Goal: Task Accomplishment & Management: Use online tool/utility

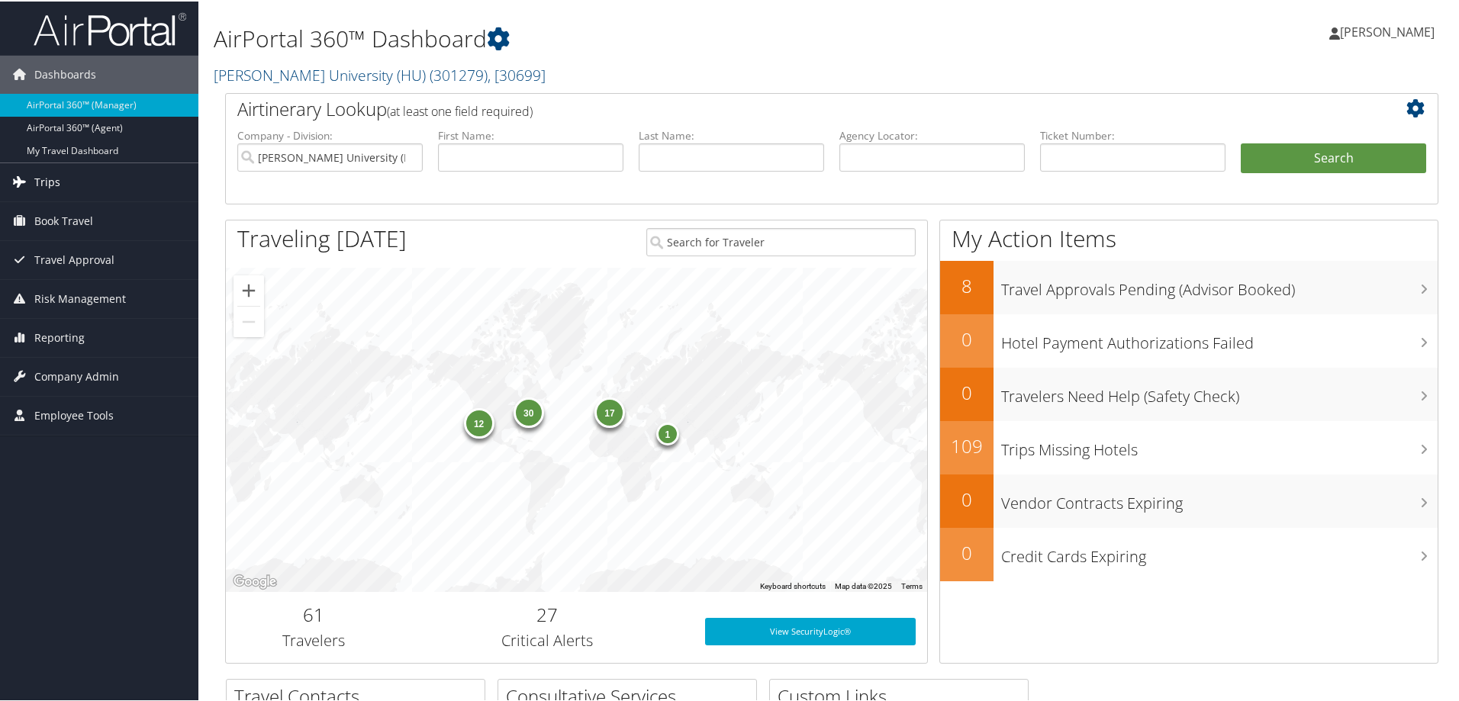
click at [69, 178] on link "Trips" at bounding box center [99, 181] width 198 height 38
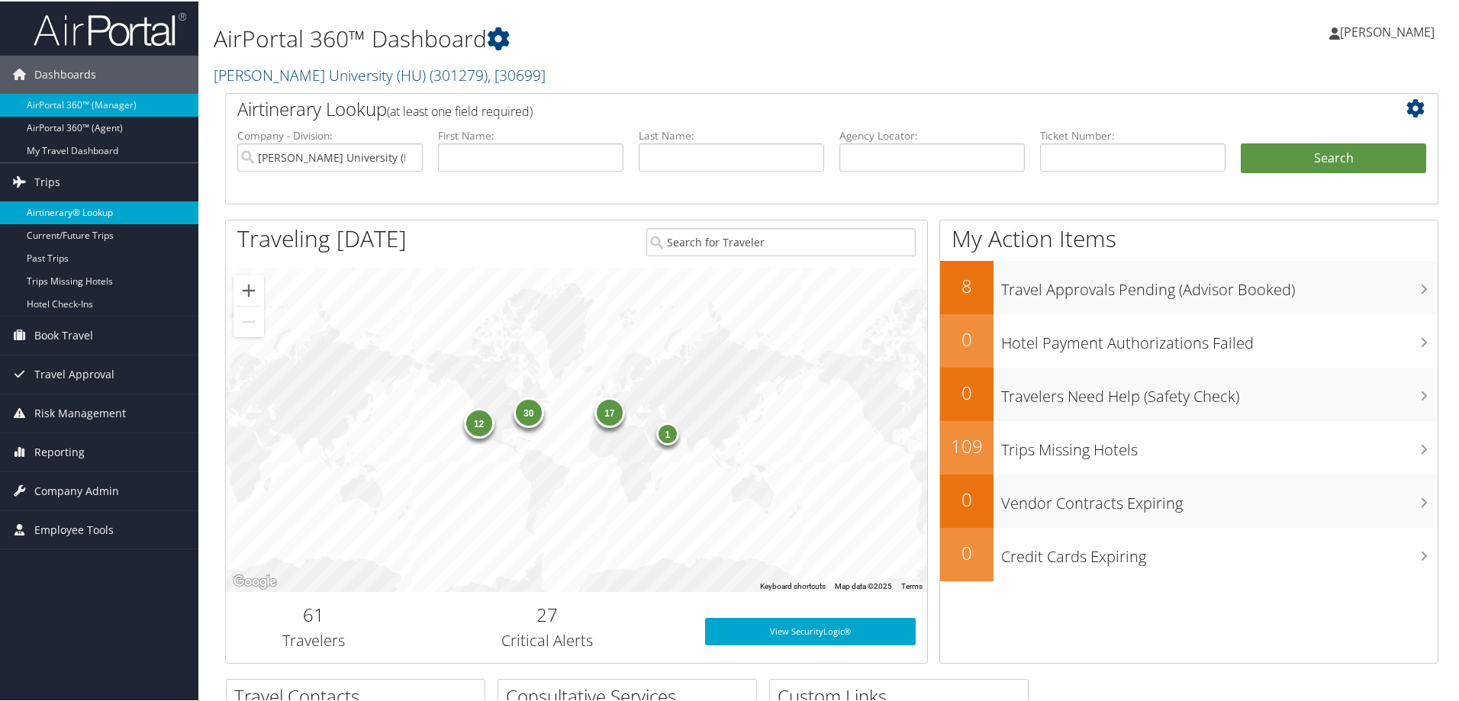
click at [108, 212] on link "Airtinerary® Lookup" at bounding box center [99, 211] width 198 height 23
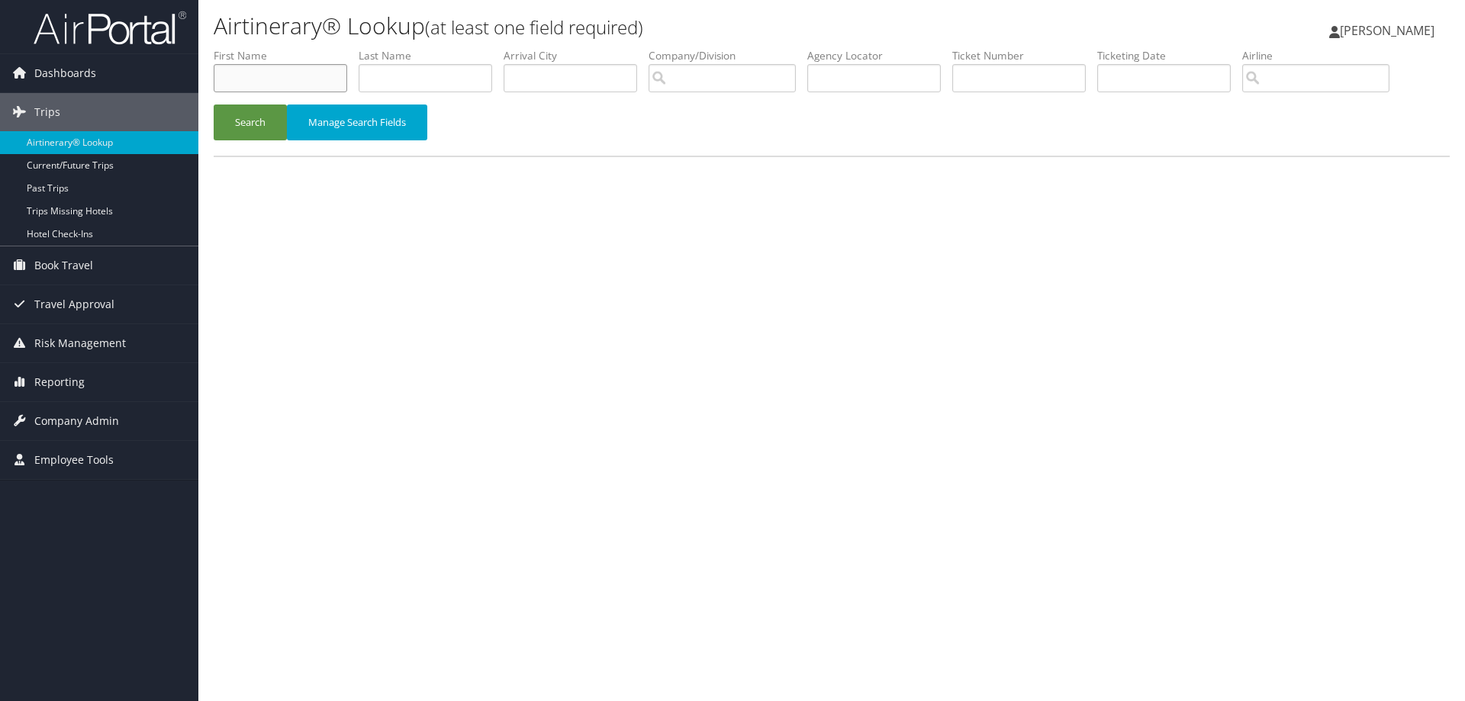
click at [281, 79] on input "text" at bounding box center [281, 78] width 134 height 28
type input "travis"
type input "soileau"
click at [214, 105] on button "Search" at bounding box center [250, 123] width 73 height 36
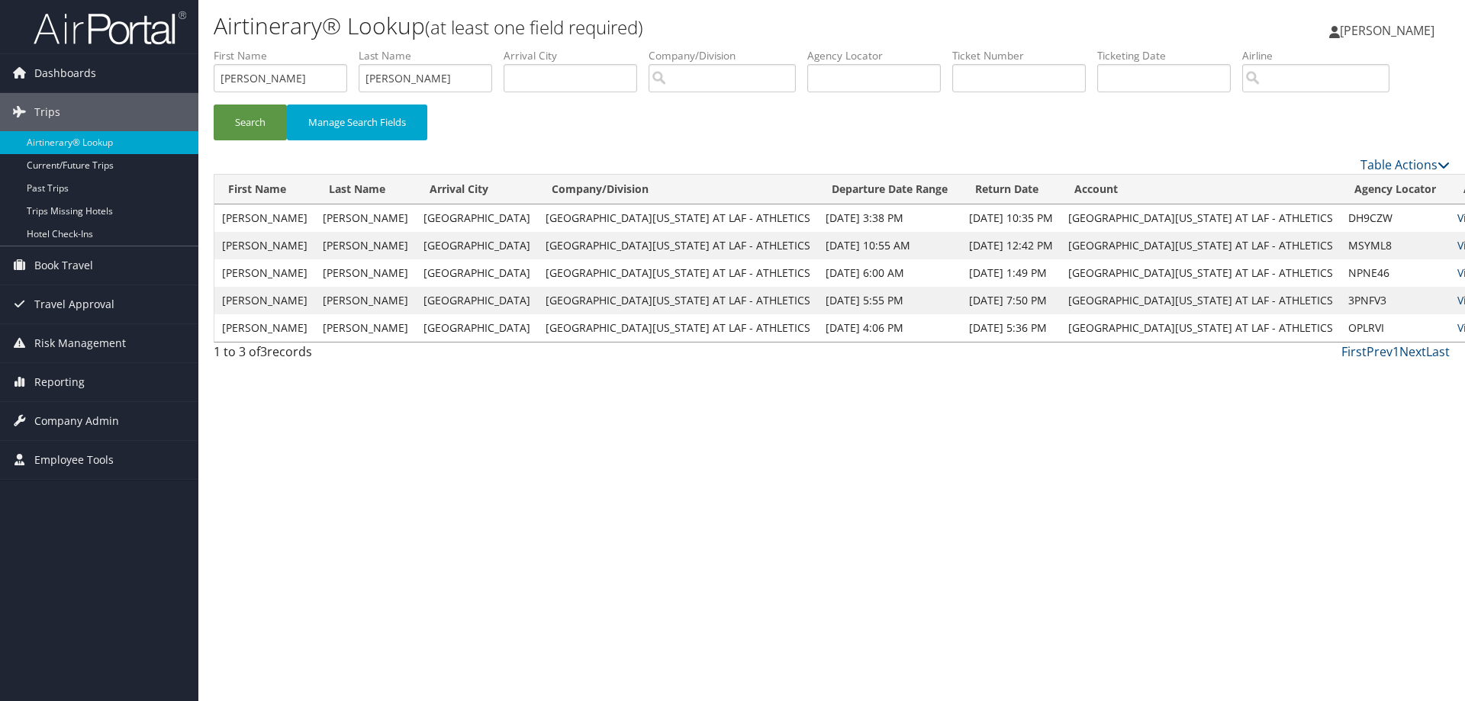
click at [1458, 214] on link "View" at bounding box center [1470, 218] width 24 height 15
click at [1011, 81] on input "text" at bounding box center [1020, 78] width 134 height 28
click at [231, 118] on button "Search" at bounding box center [250, 123] width 73 height 36
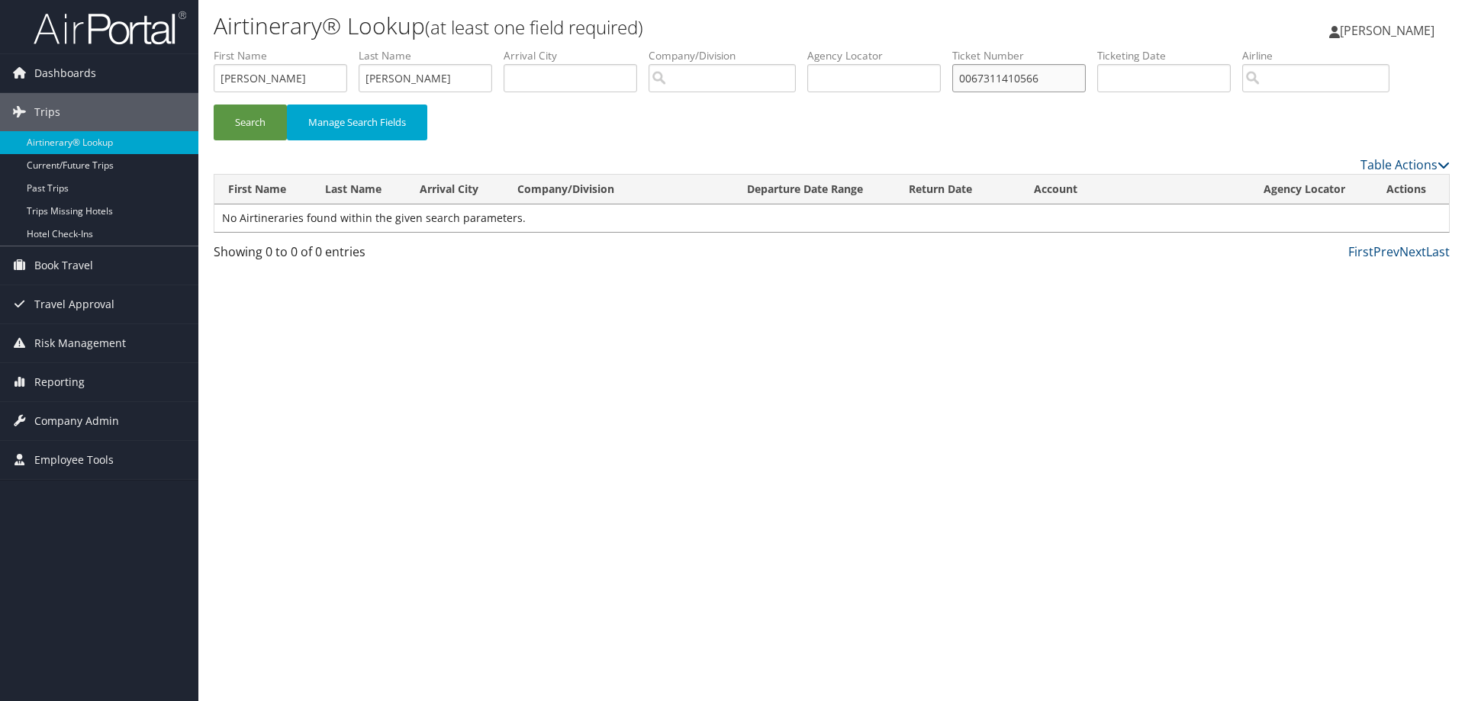
drag, startPoint x: 1066, startPoint y: 76, endPoint x: 888, endPoint y: 92, distance: 178.6
click at [888, 48] on ul "First Name travis Last Name soileau Departure City Arrival City Company/Divisio…" at bounding box center [832, 48] width 1236 height 0
click at [230, 124] on button "Search" at bounding box center [250, 123] width 73 height 36
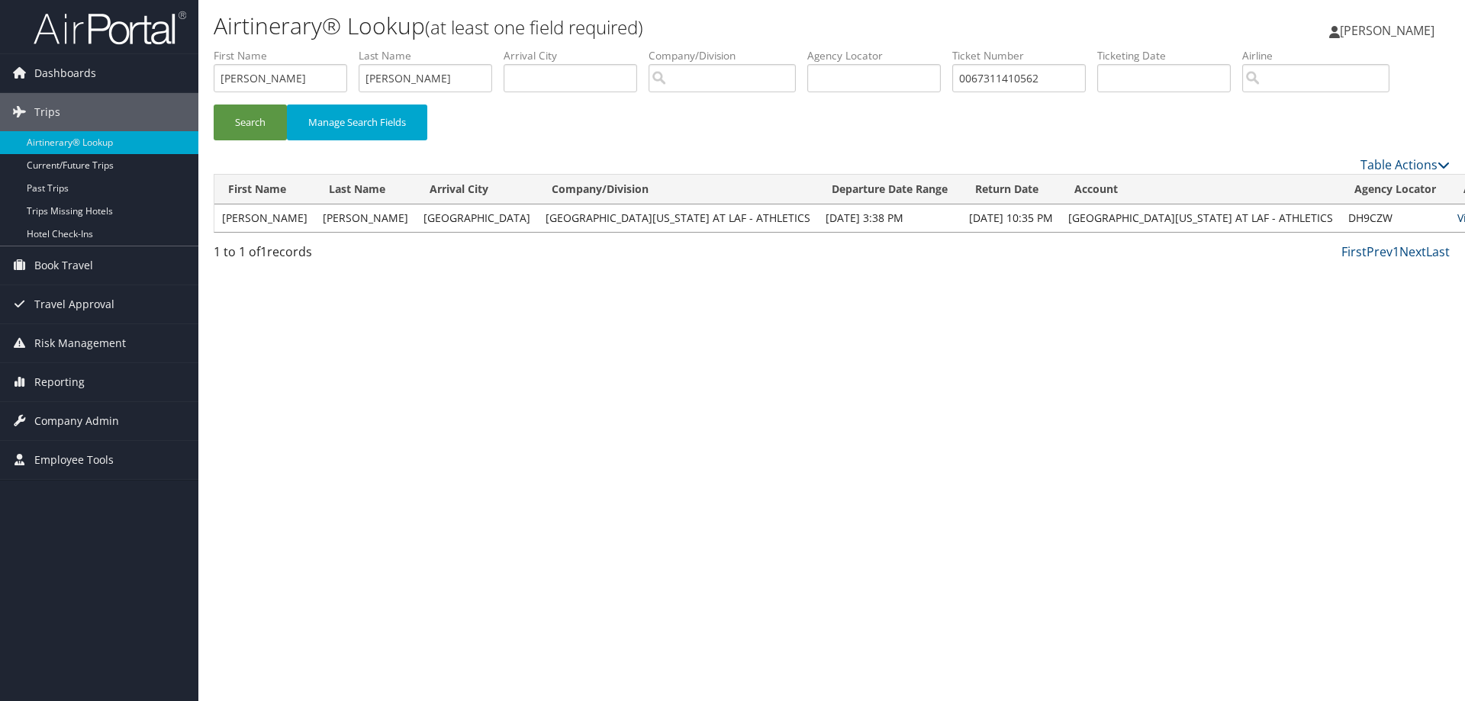
click at [1458, 214] on link "View" at bounding box center [1470, 218] width 24 height 15
click at [1056, 75] on input "0067311410562" at bounding box center [1020, 78] width 134 height 28
drag, startPoint x: 1056, startPoint y: 75, endPoint x: 800, endPoint y: 102, distance: 257.9
click at [800, 48] on ul "First Name travis Last Name soileau Departure City Arrival City Company/Divisio…" at bounding box center [832, 48] width 1236 height 0
click at [231, 116] on button "Search" at bounding box center [250, 123] width 73 height 36
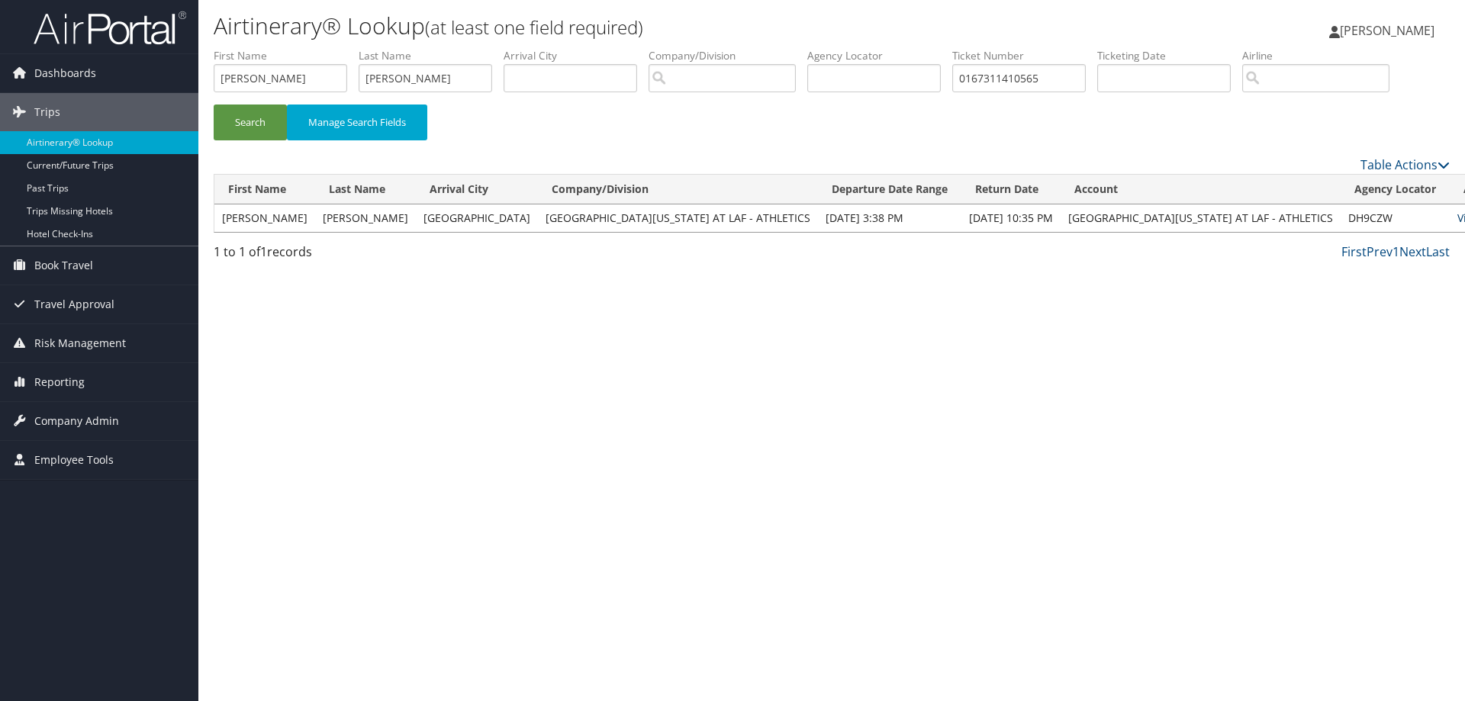
click at [1458, 214] on link "View" at bounding box center [1470, 218] width 24 height 15
click at [1077, 81] on input "0167311410565" at bounding box center [1020, 78] width 134 height 28
click at [817, 48] on ul "First Name travis Last Name soileau Departure City Arrival City Company/Divisio…" at bounding box center [832, 48] width 1236 height 0
type input "0067311410562"
click at [243, 125] on button "Search" at bounding box center [250, 123] width 73 height 36
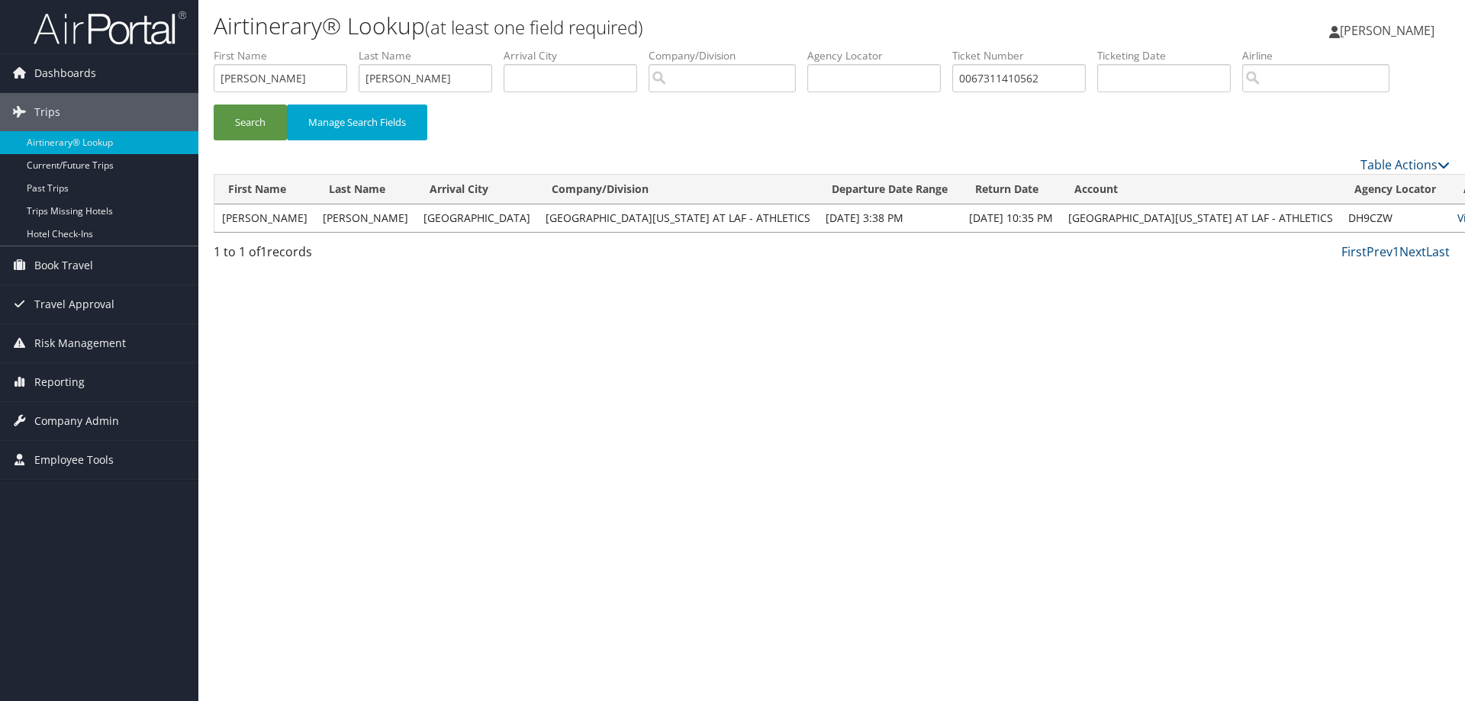
click at [1458, 215] on link "View" at bounding box center [1470, 218] width 24 height 15
click at [264, 73] on input "travis" at bounding box center [281, 78] width 134 height 28
drag, startPoint x: 253, startPoint y: 73, endPoint x: 124, endPoint y: 68, distance: 129.9
click at [124, 68] on div "Dashboards AirPortal 360™ (Manager) AirPortal 360™ (Agent) My Travel Dashboard …" at bounding box center [732, 350] width 1465 height 701
type input "robert"
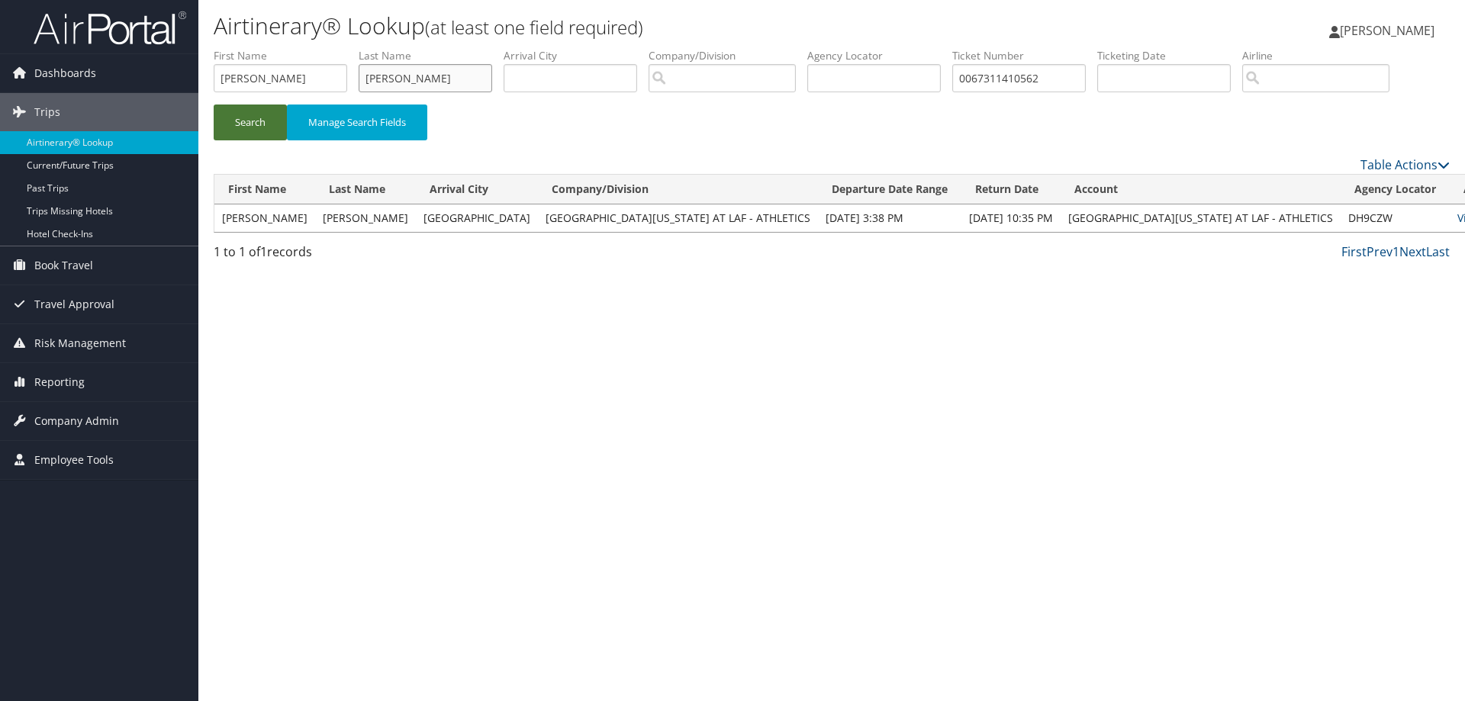
type input "williams"
click at [225, 126] on button "Search" at bounding box center [250, 123] width 73 height 36
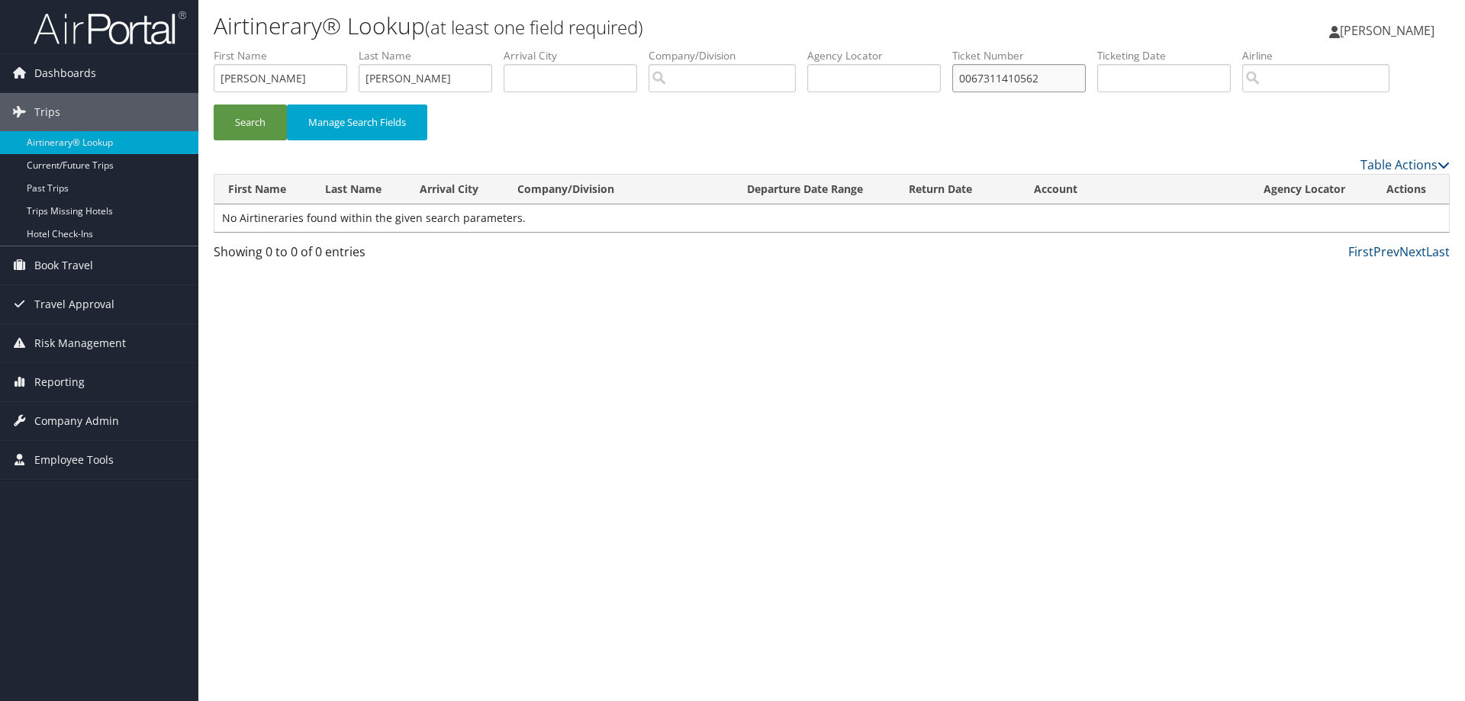
drag, startPoint x: 1070, startPoint y: 83, endPoint x: 904, endPoint y: 80, distance: 166.4
click at [905, 48] on ul "First Name robert Last Name williams Departure City Arrival City Company/Divisi…" at bounding box center [832, 48] width 1236 height 0
click at [241, 121] on button "Search" at bounding box center [250, 123] width 73 height 36
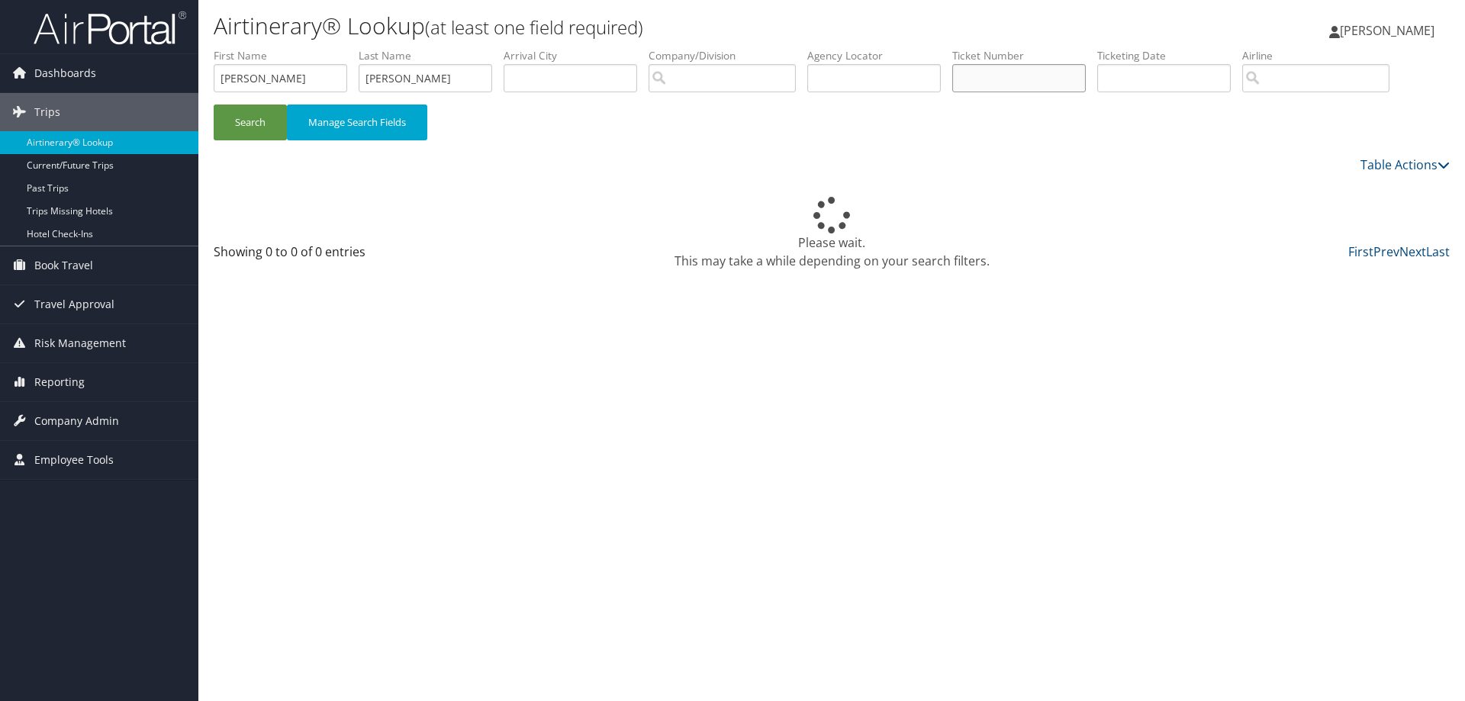
click at [988, 71] on input "text" at bounding box center [1020, 78] width 134 height 28
type input "0067311410566"
click at [241, 127] on button "Search" at bounding box center [250, 123] width 73 height 36
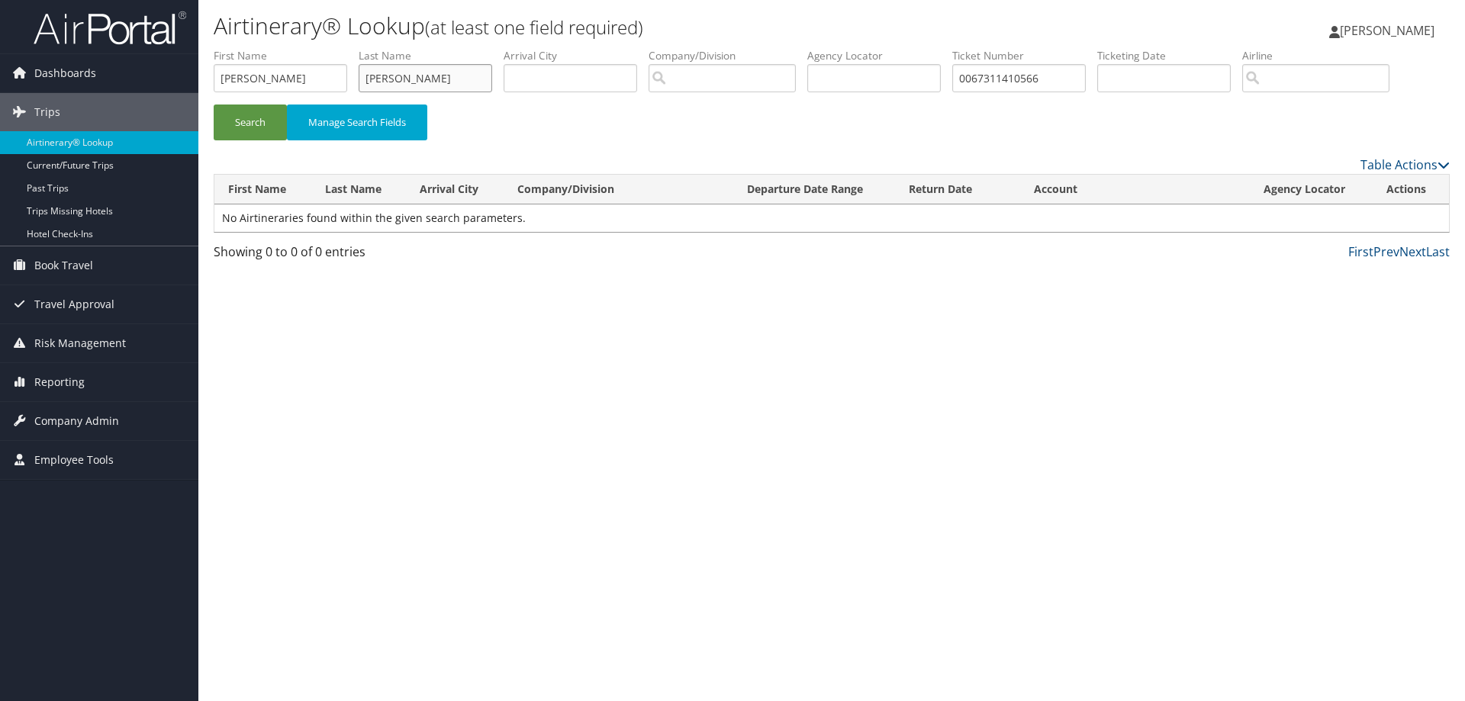
click at [429, 81] on input "williams" at bounding box center [426, 78] width 134 height 28
drag, startPoint x: 427, startPoint y: 80, endPoint x: 148, endPoint y: 80, distance: 278.6
click at [153, 80] on div "Dashboards AirPortal 360™ (Manager) AirPortal 360™ (Agent) My Travel Dashboard …" at bounding box center [732, 350] width 1465 height 701
drag, startPoint x: 231, startPoint y: 78, endPoint x: 95, endPoint y: 78, distance: 135.1
click at [95, 78] on div "Dashboards AirPortal 360™ (Manager) AirPortal 360™ (Agent) My Travel Dashboard …" at bounding box center [732, 350] width 1465 height 701
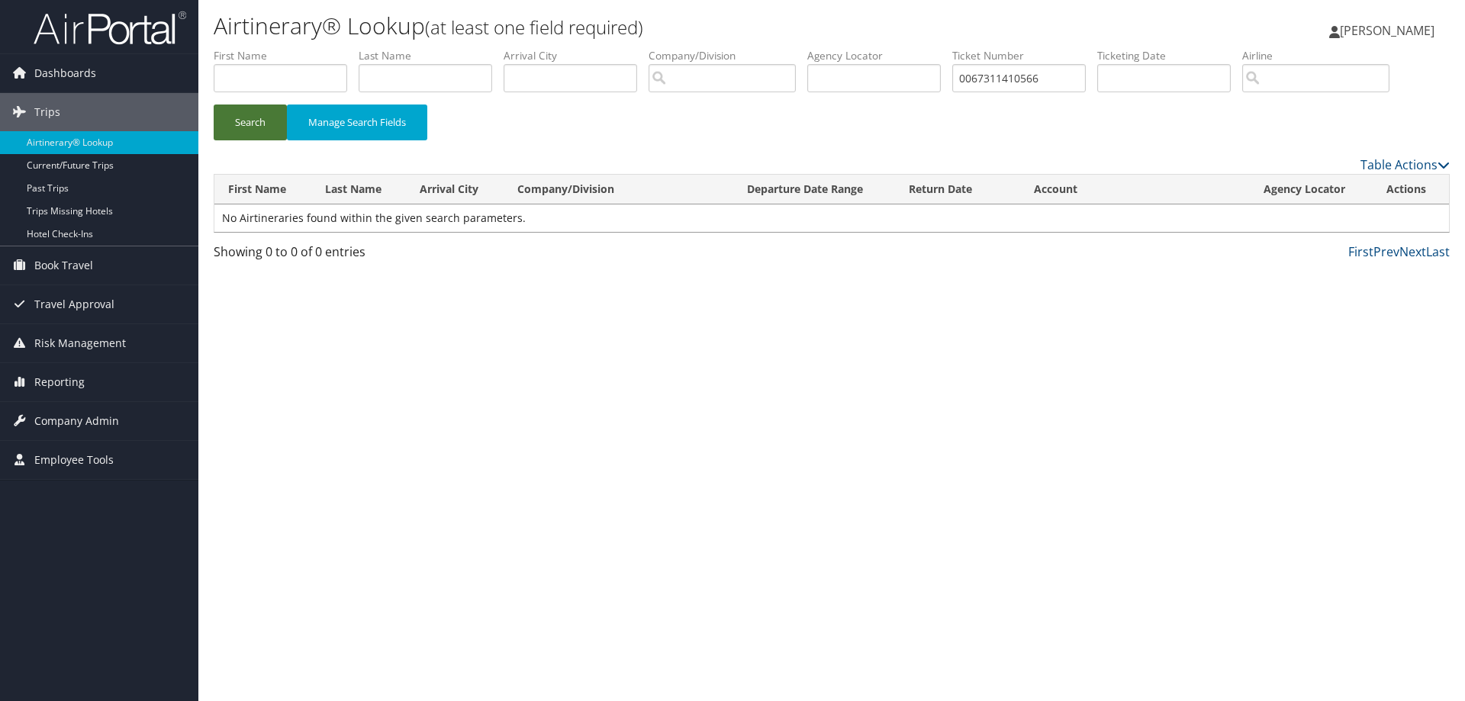
click at [248, 127] on button "Search" at bounding box center [250, 123] width 73 height 36
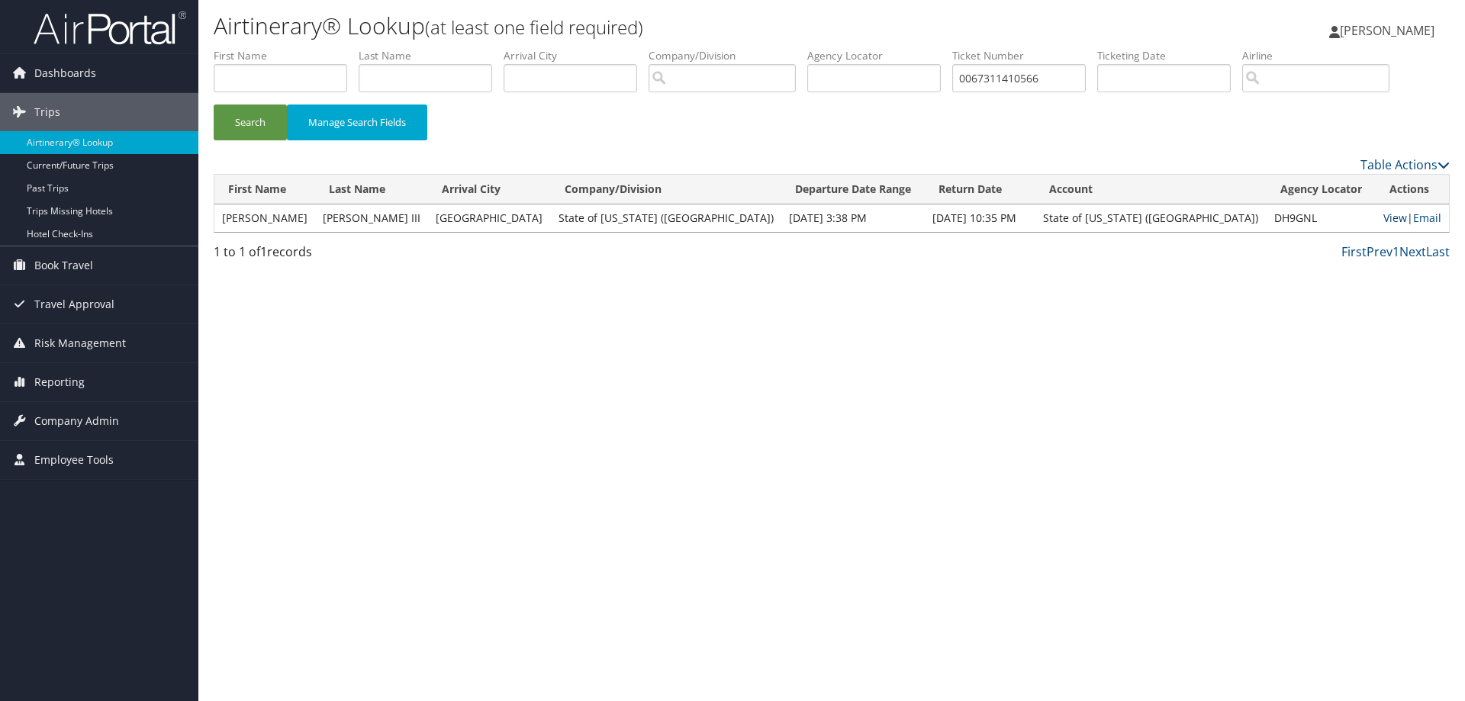
click at [1386, 218] on link "View" at bounding box center [1396, 218] width 24 height 15
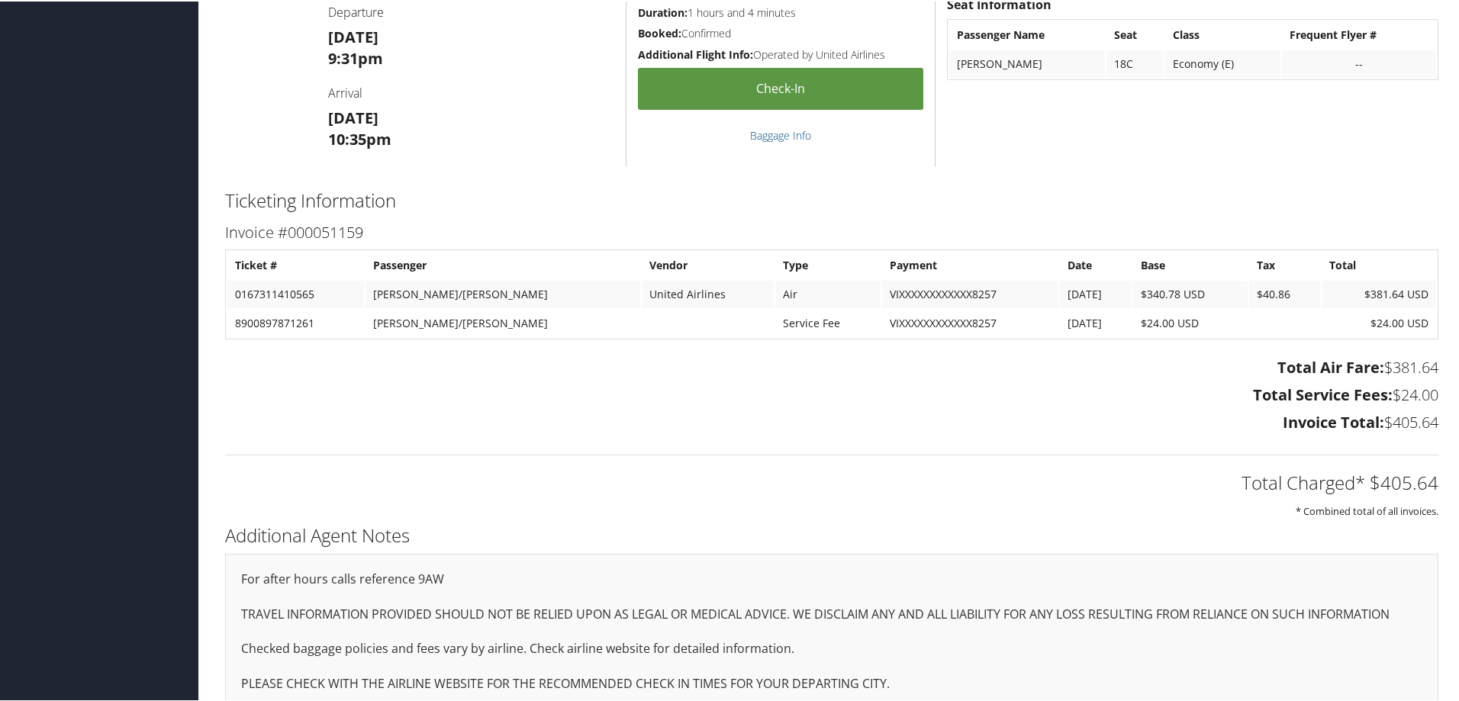
scroll to position [970, 0]
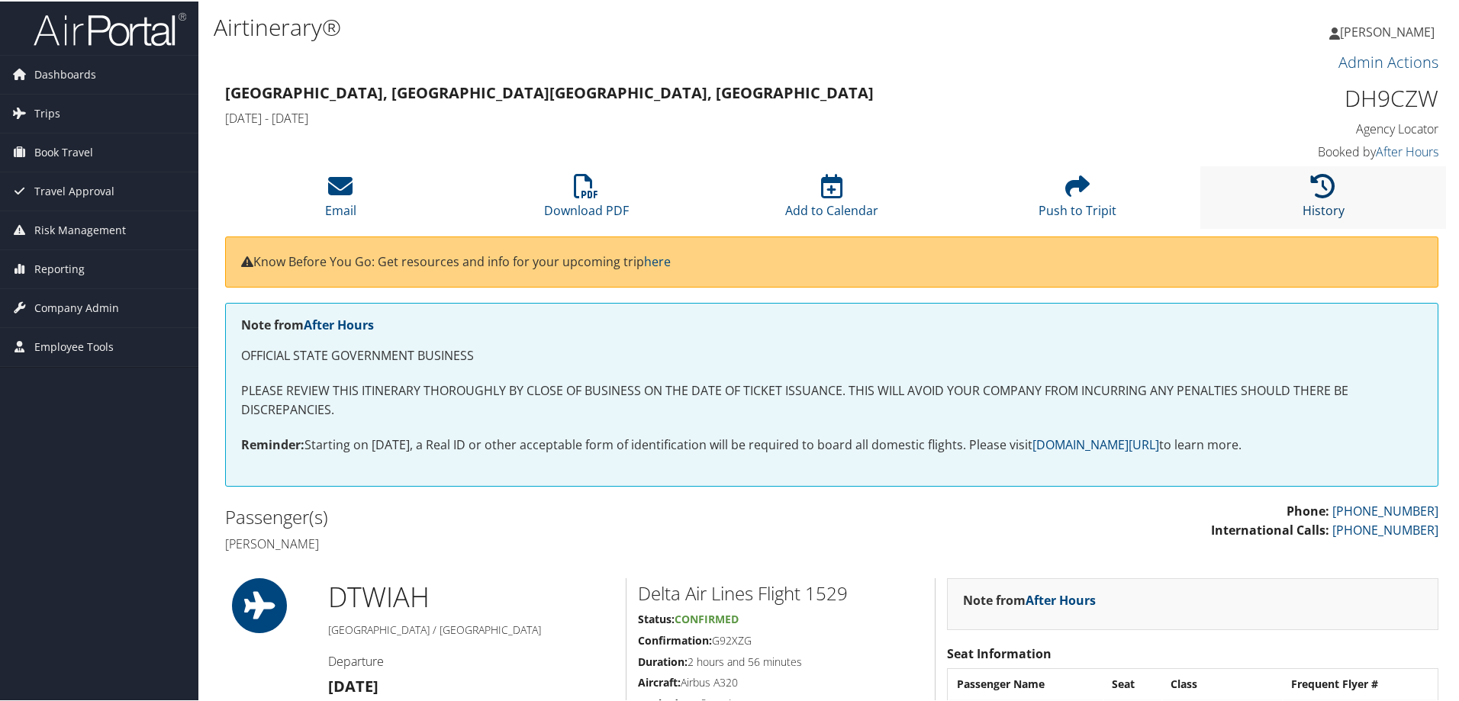
click at [1330, 179] on icon at bounding box center [1323, 184] width 24 height 24
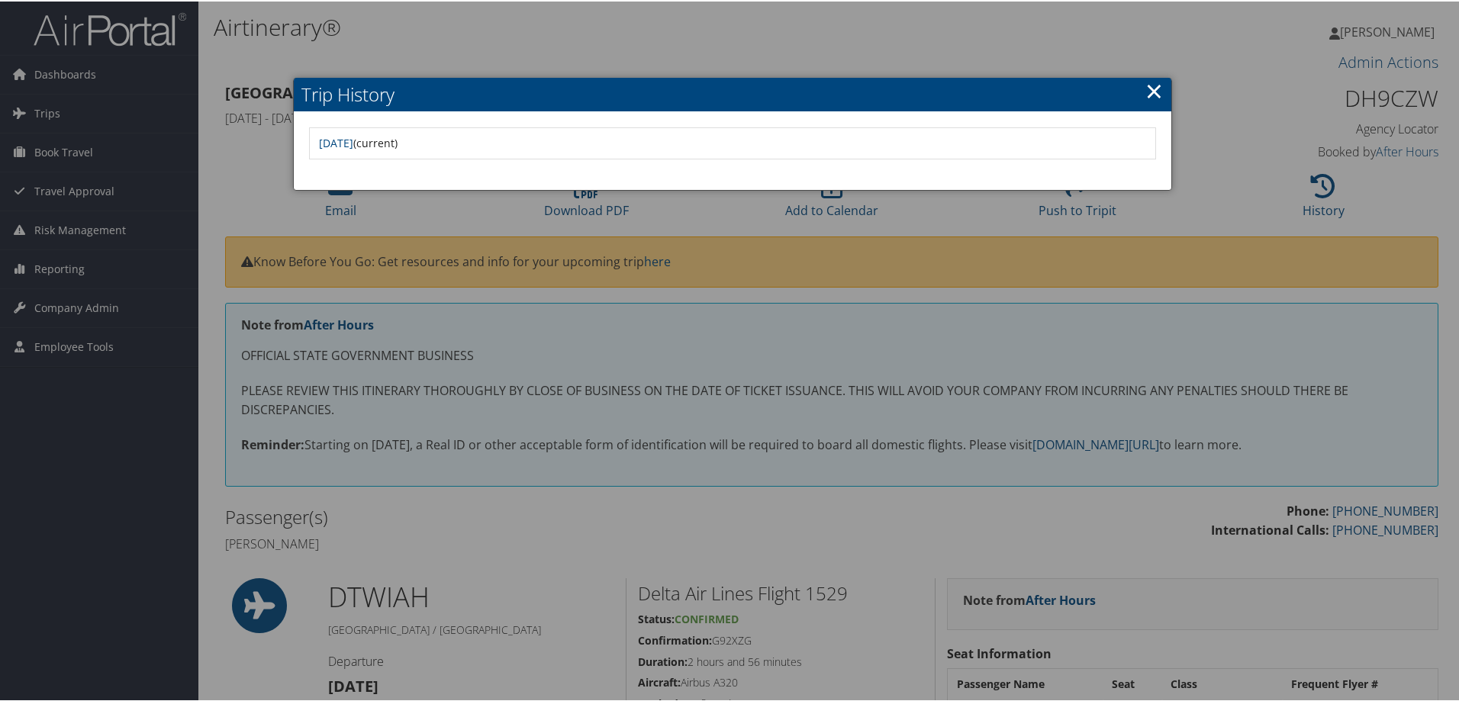
click at [1149, 92] on link "×" at bounding box center [1155, 89] width 18 height 31
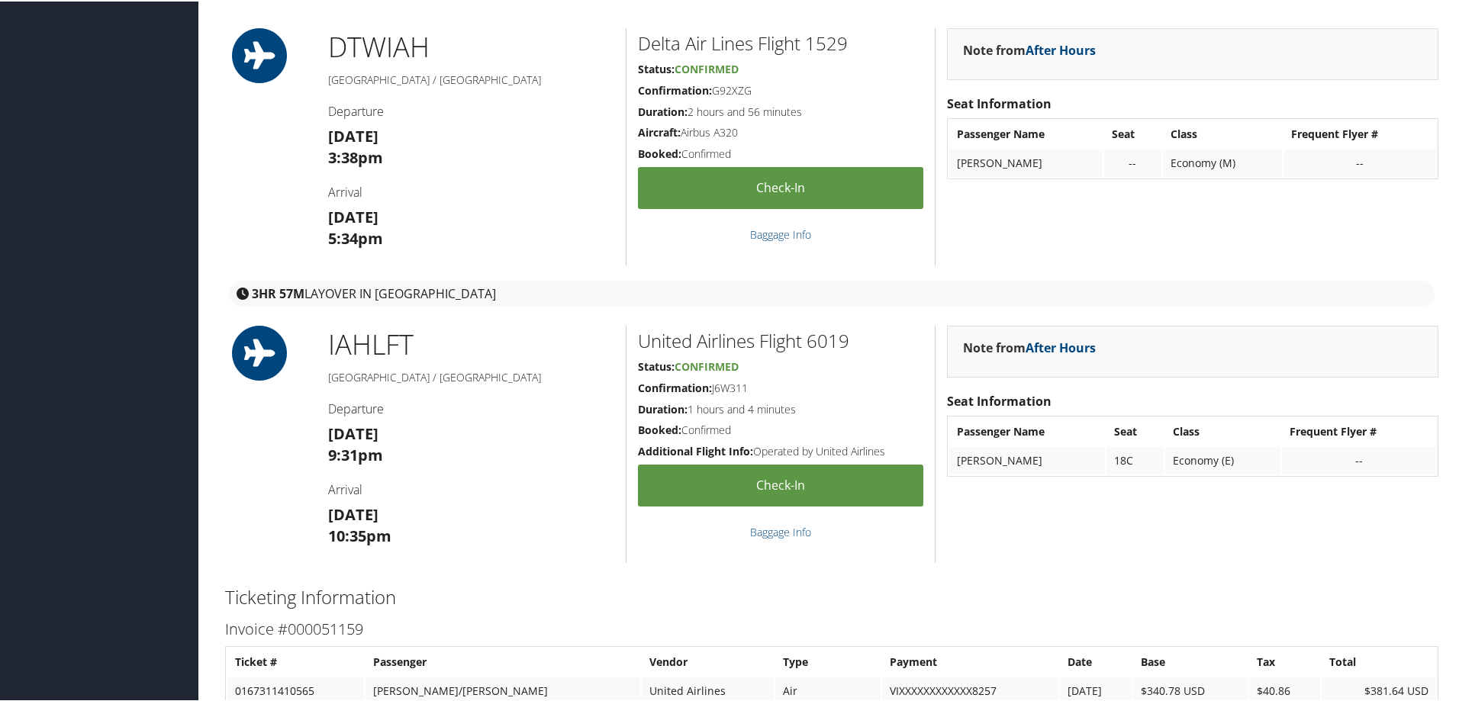
scroll to position [970, 0]
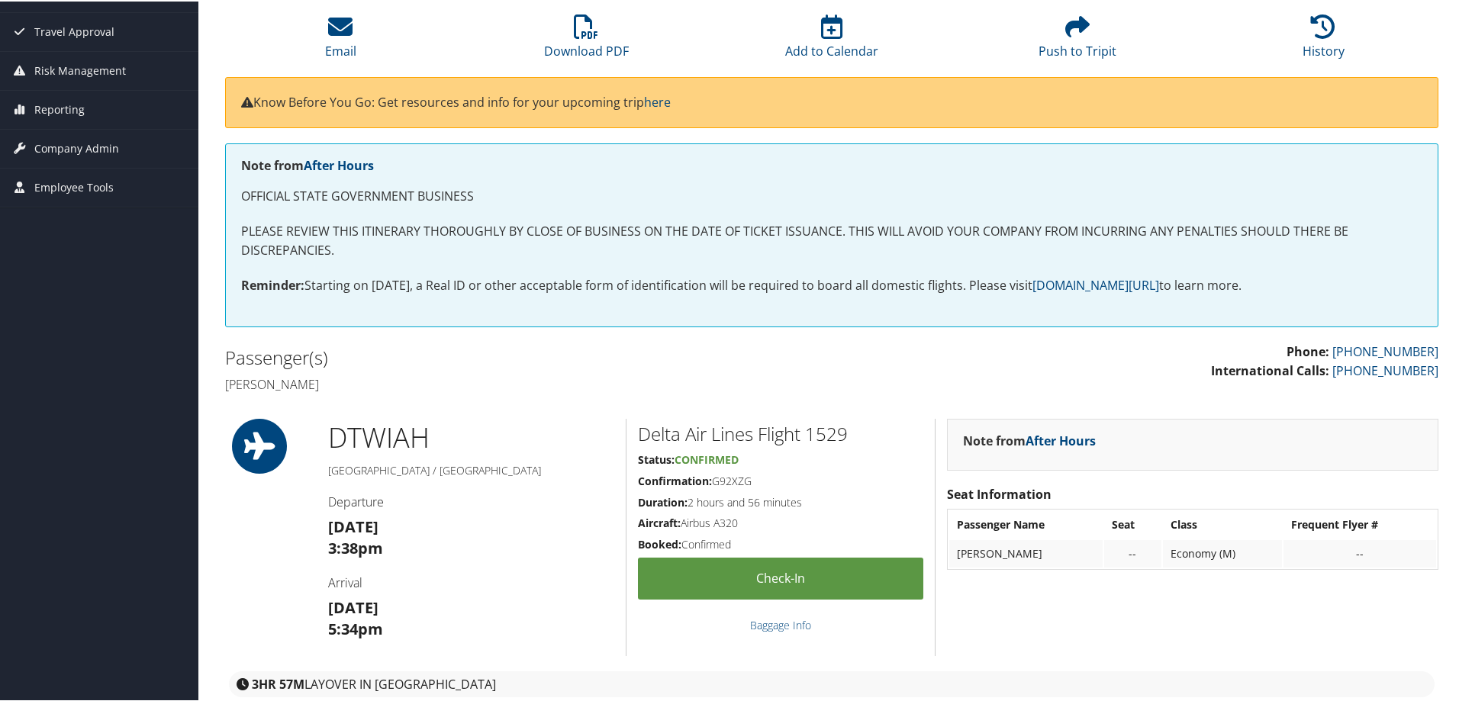
scroll to position [0, 0]
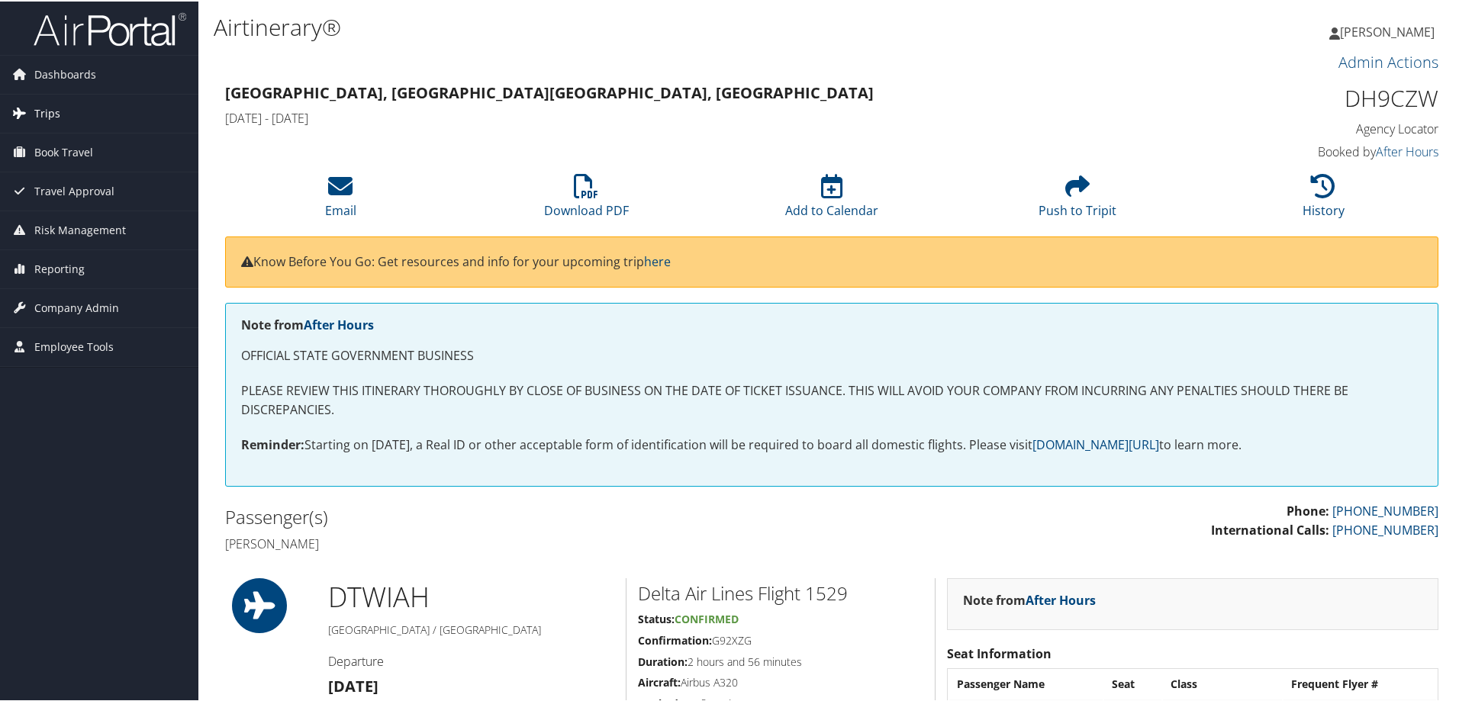
click at [49, 110] on span "Trips" at bounding box center [47, 112] width 26 height 38
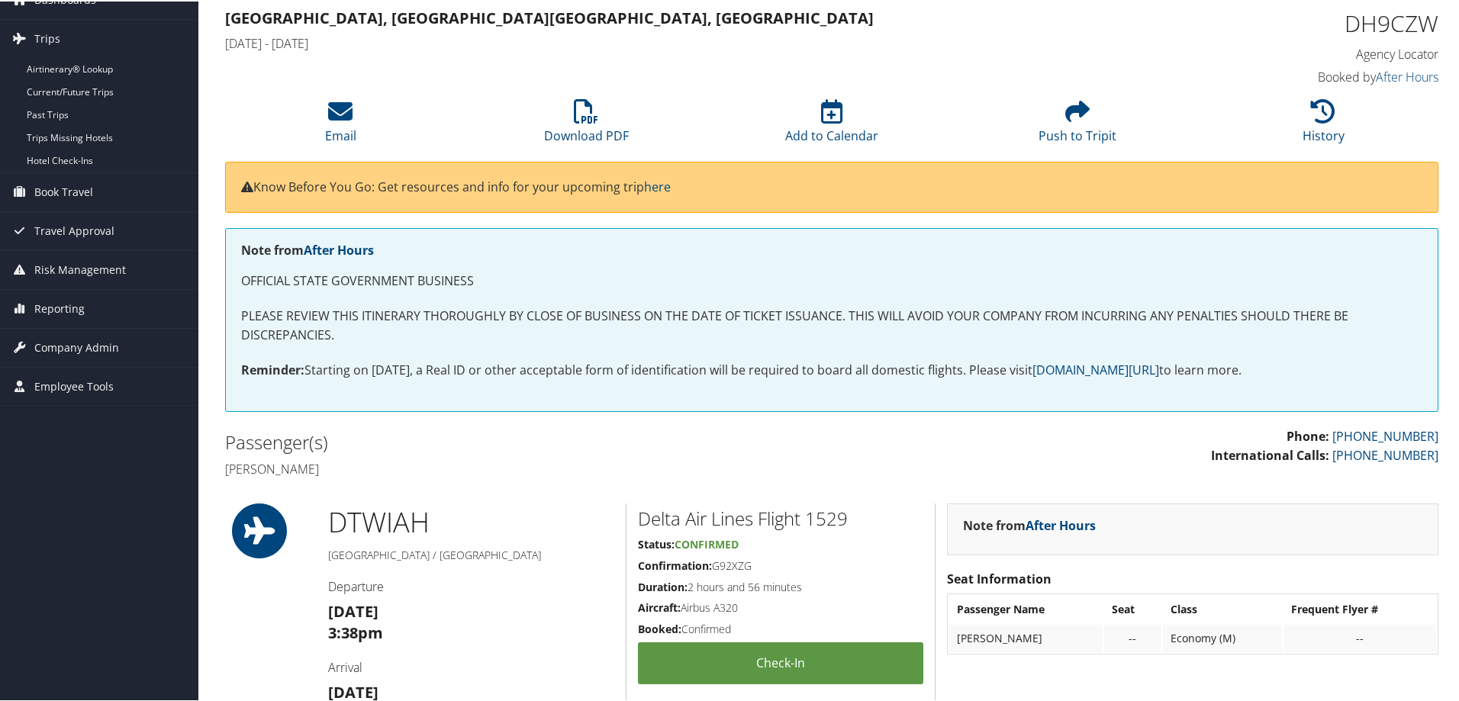
scroll to position [54, 0]
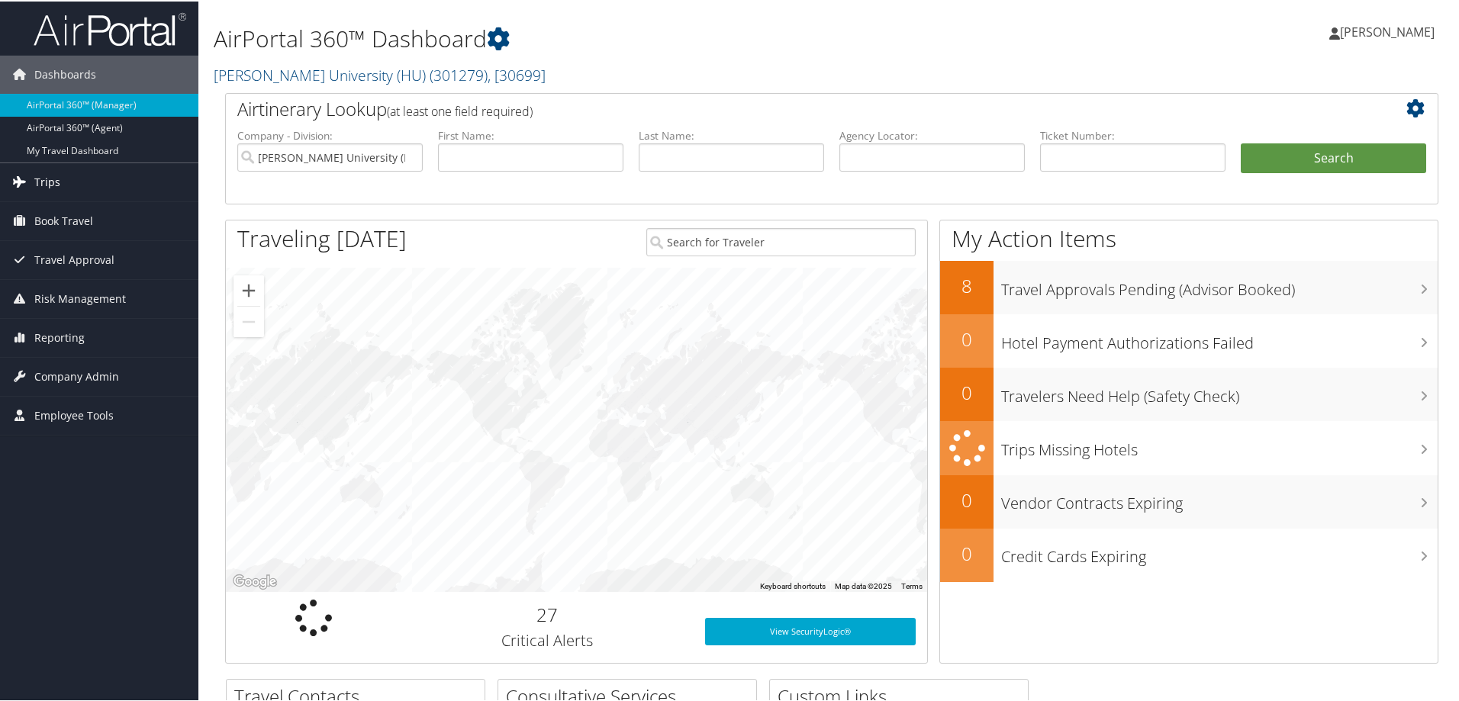
click at [67, 178] on link "Trips" at bounding box center [99, 181] width 198 height 38
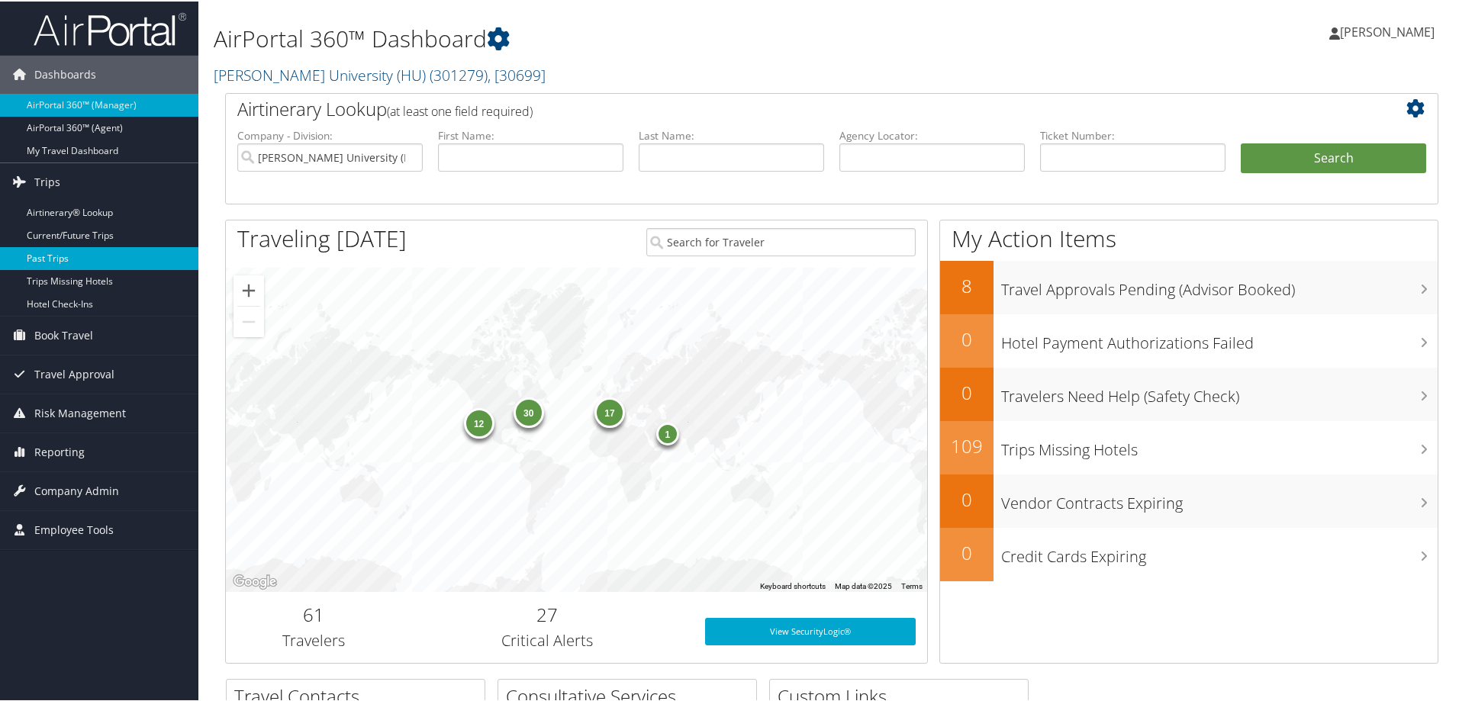
click at [52, 254] on link "Past Trips" at bounding box center [99, 257] width 198 height 23
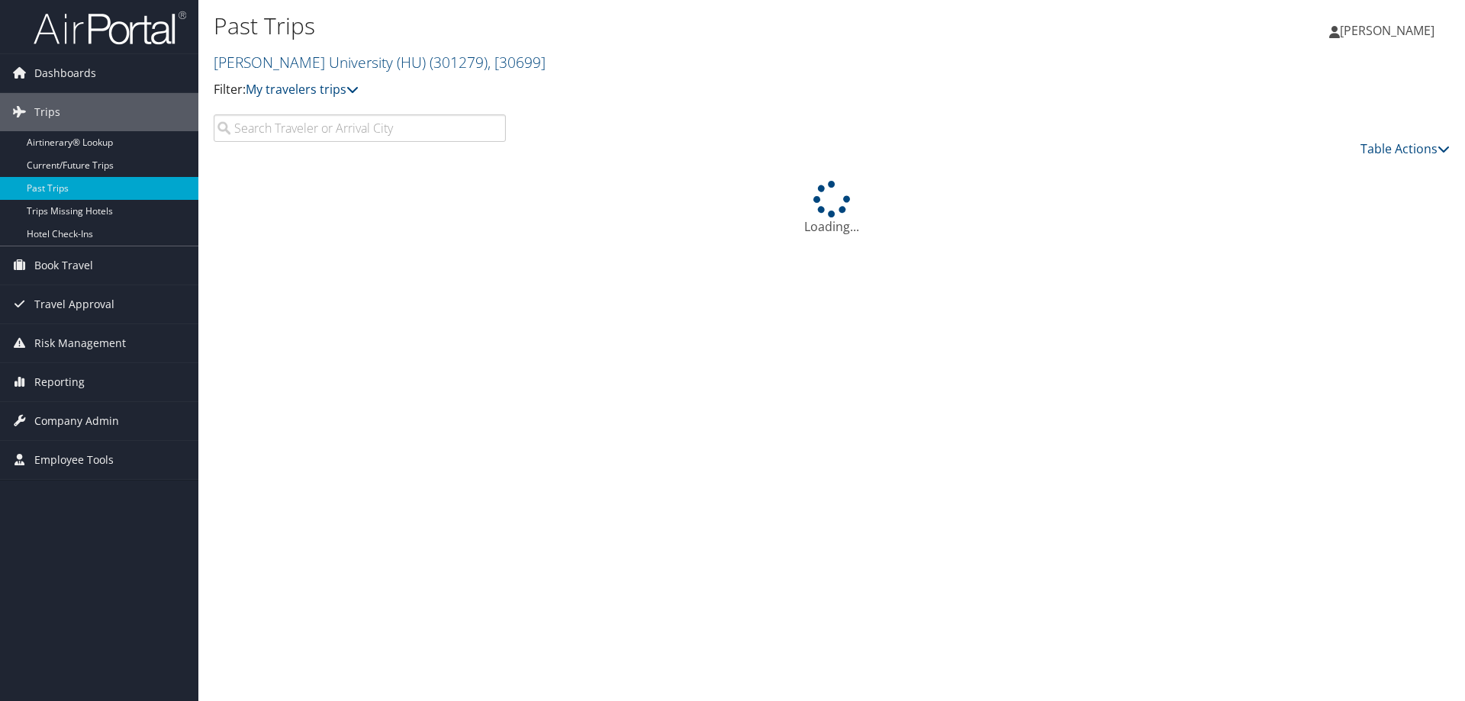
click at [344, 125] on input "search" at bounding box center [360, 127] width 292 height 27
type input "s"
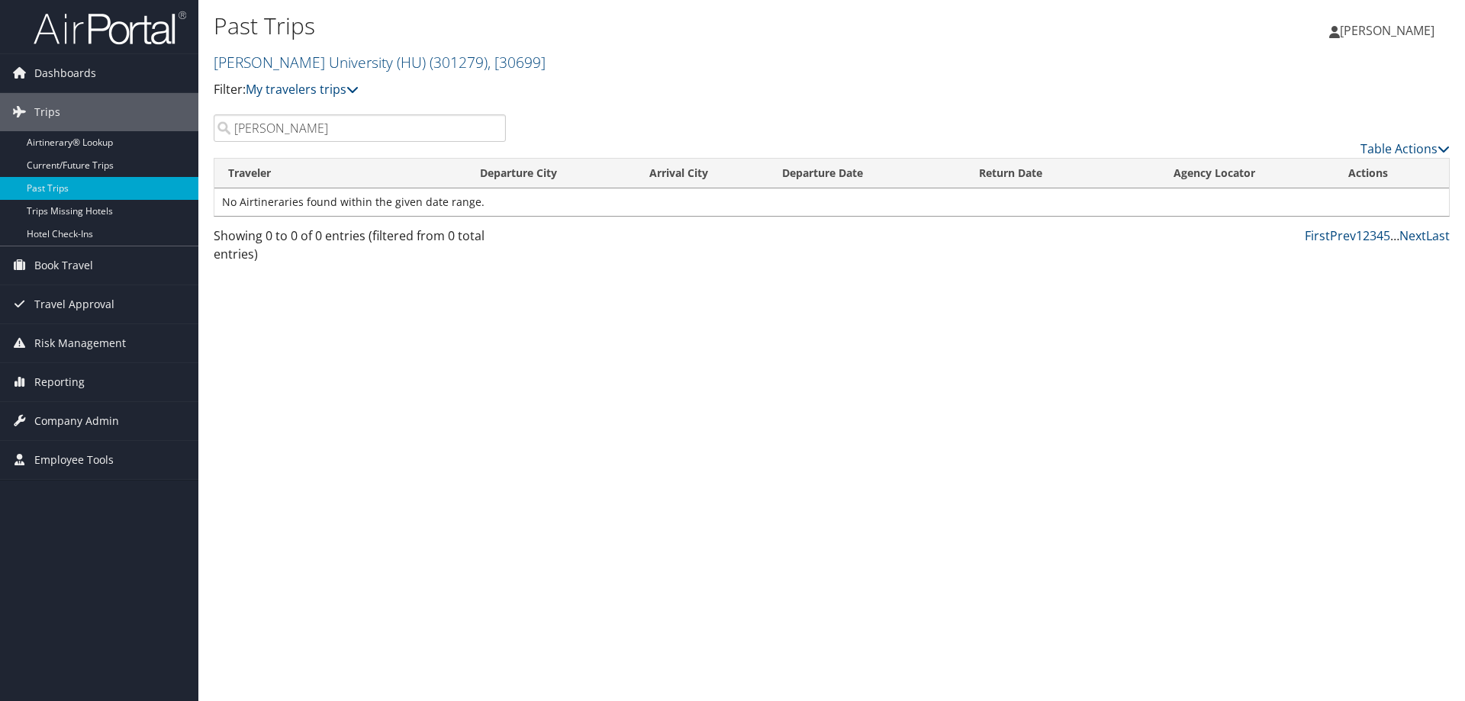
type input "travis soilea"
drag, startPoint x: 219, startPoint y: 134, endPoint x: 169, endPoint y: 135, distance: 50.4
click at [169, 135] on div "Dashboards AirPortal 360™ (Manager) AirPortal 360™ (Agent) My Travel Dashboard …" at bounding box center [732, 350] width 1465 height 701
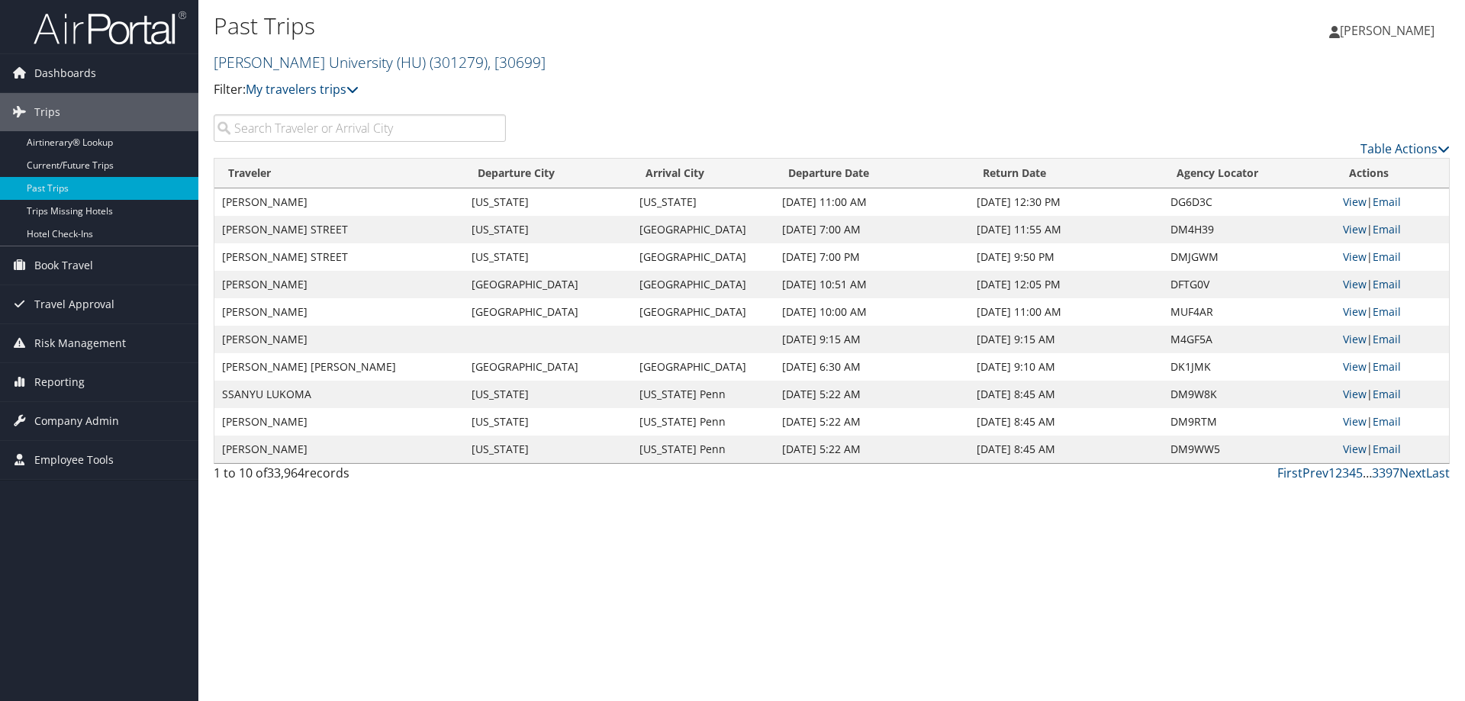
click at [488, 52] on span ", [ 30699 ]" at bounding box center [517, 62] width 58 height 21
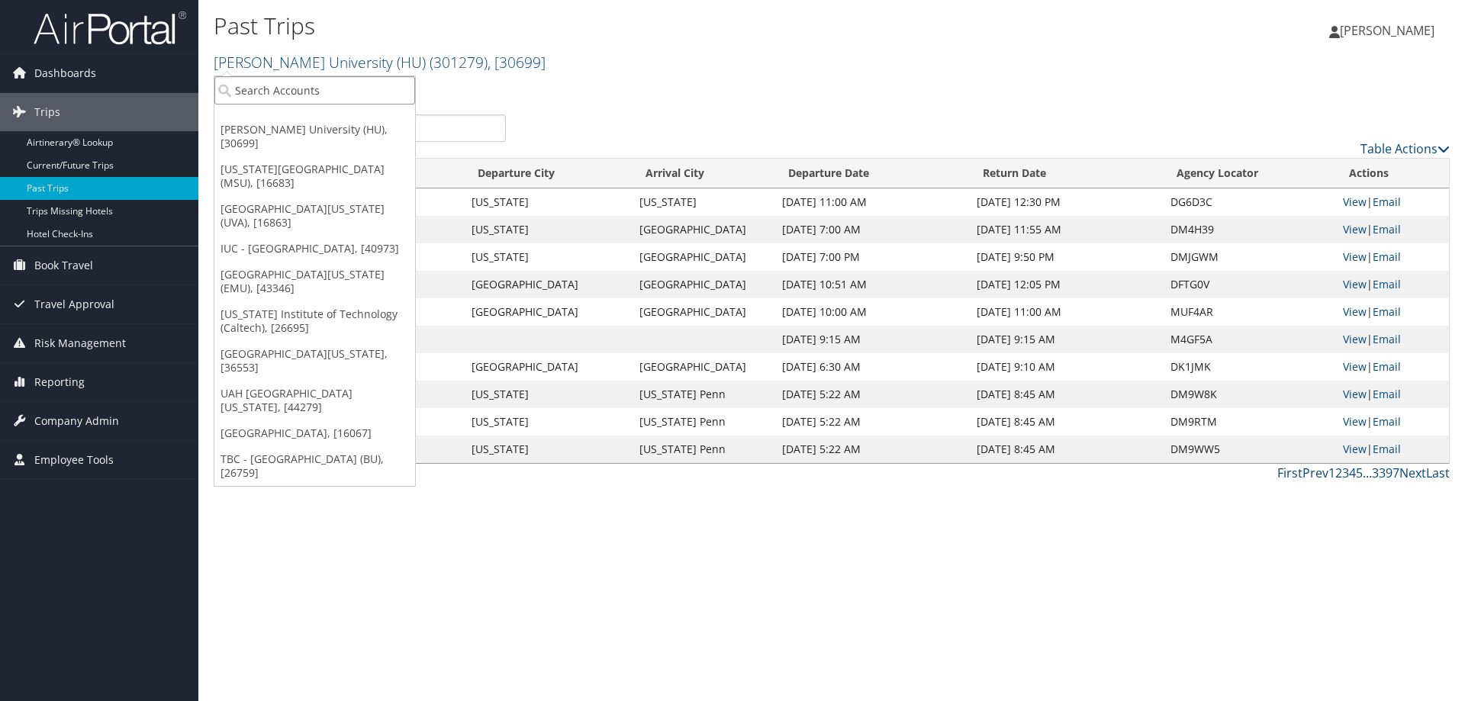
click at [320, 90] on input "search" at bounding box center [314, 90] width 201 height 28
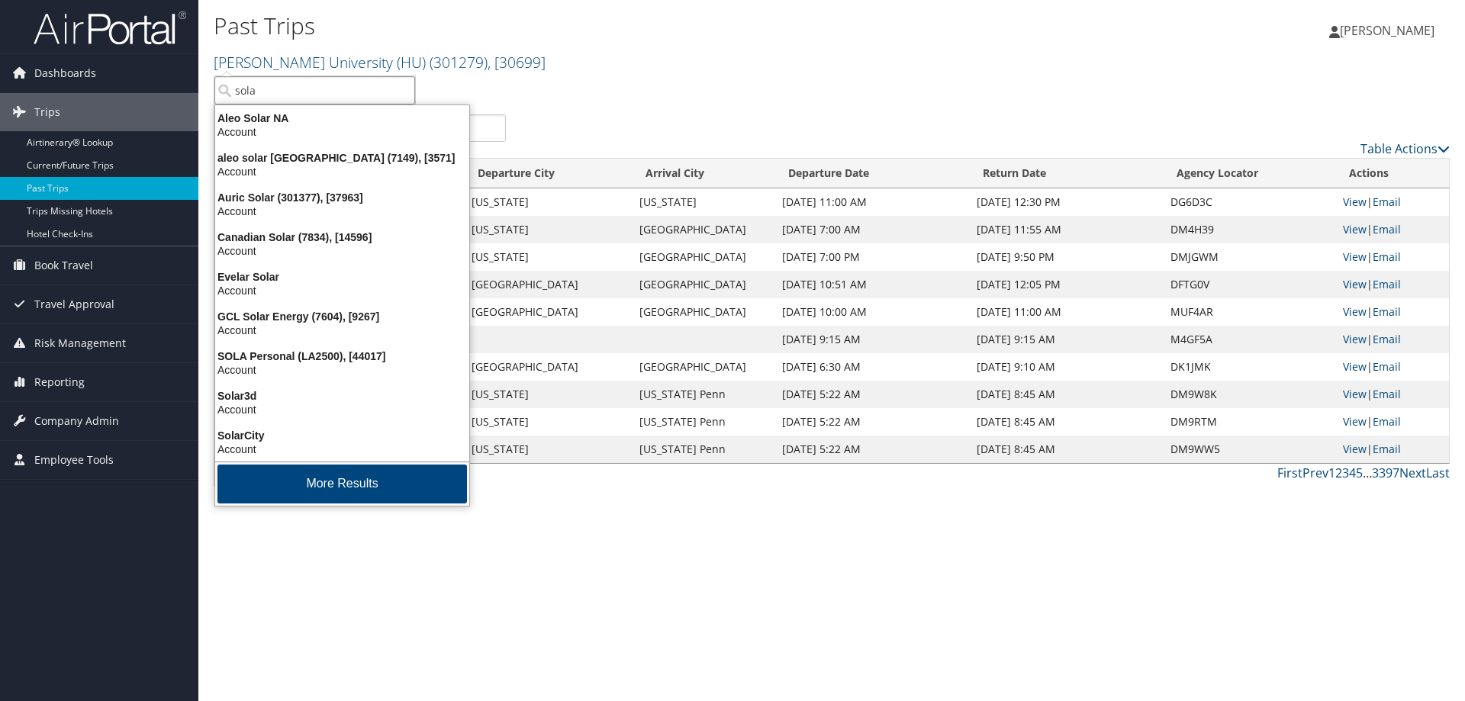
type input "sola"
drag, startPoint x: 395, startPoint y: 546, endPoint x: 585, endPoint y: 492, distance: 198.2
click at [400, 543] on div "Past Trips Howard University (HU) ( 301279 ) , [ 30699 ] Howard University (HU)…" at bounding box center [831, 350] width 1267 height 701
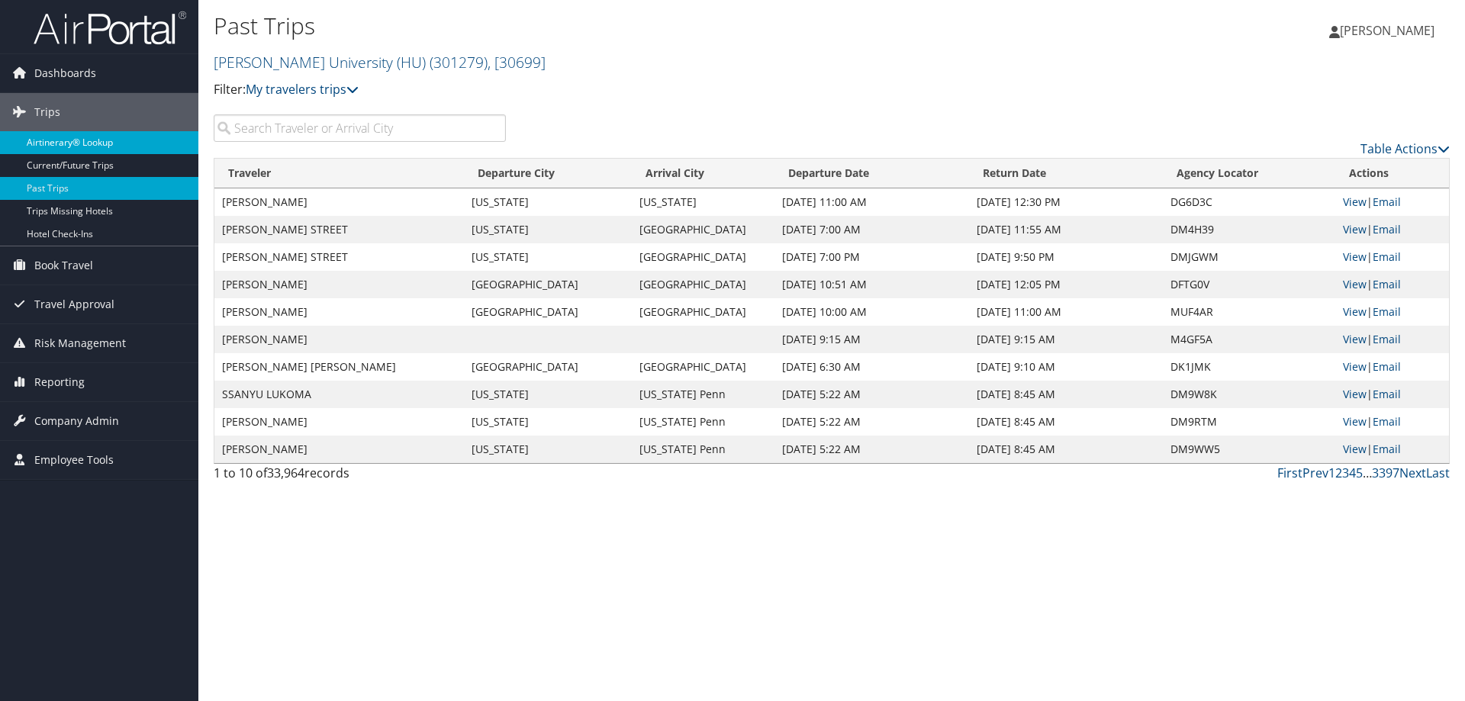
click at [79, 137] on link "Airtinerary® Lookup" at bounding box center [99, 142] width 198 height 23
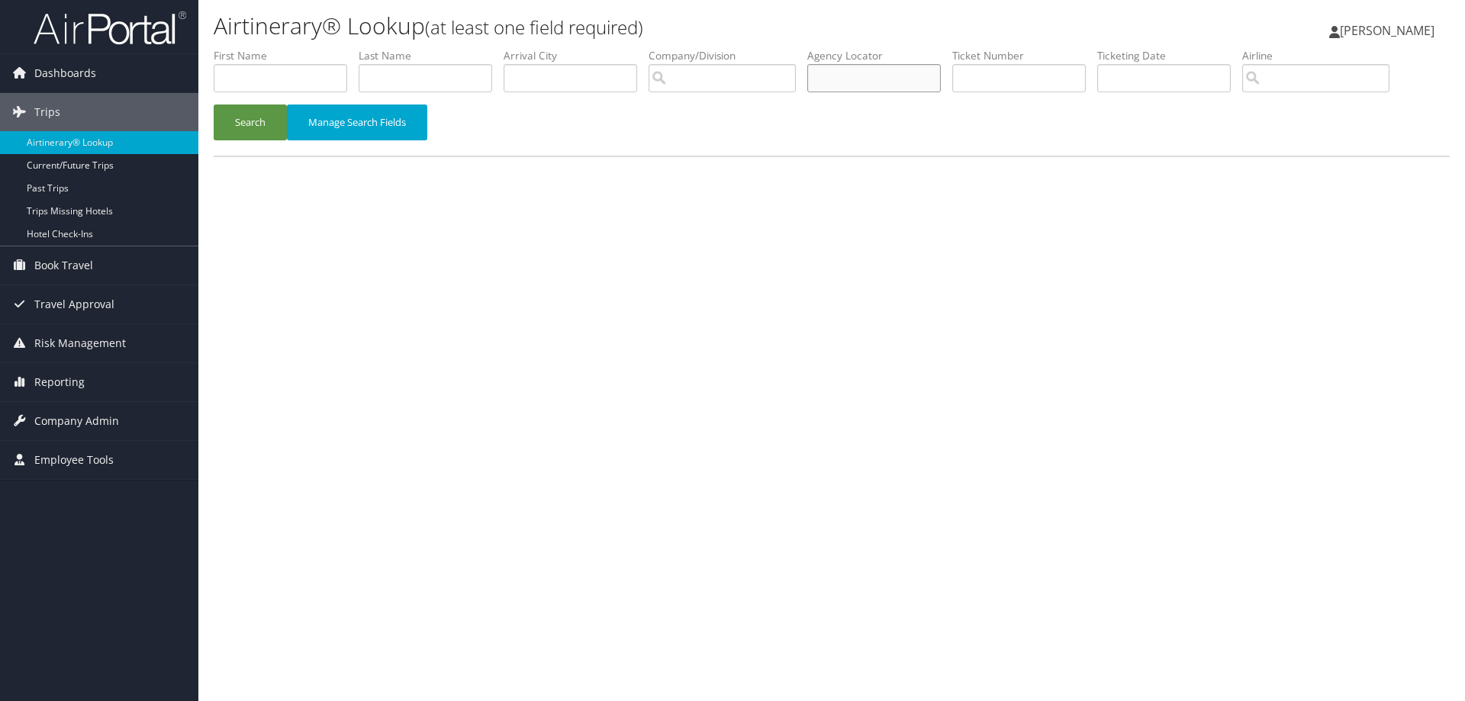
click at [860, 81] on input "text" at bounding box center [875, 78] width 134 height 28
click at [862, 86] on input "text" at bounding box center [875, 78] width 134 height 28
type input "d"
type input "DH9CZW"
click at [214, 105] on button "Search" at bounding box center [250, 123] width 73 height 36
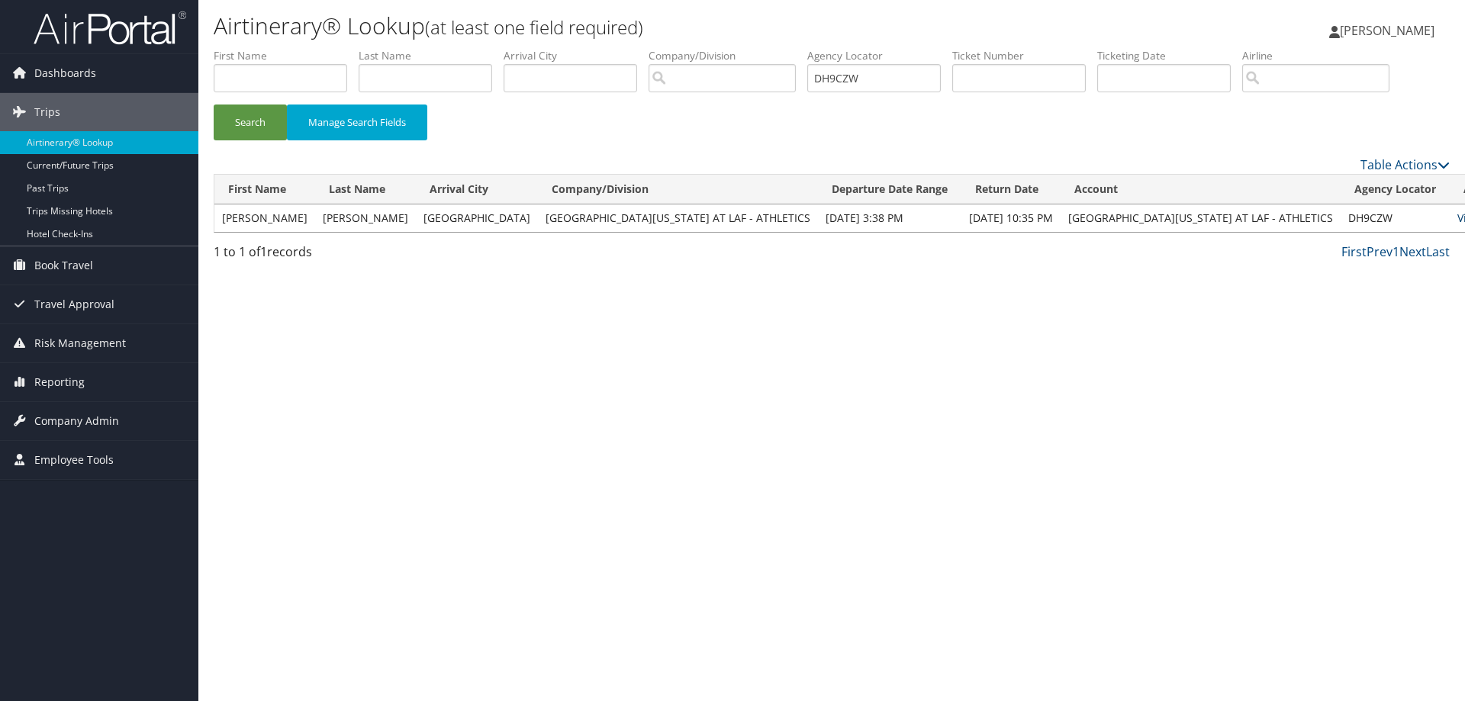
click at [1458, 217] on link "View" at bounding box center [1470, 218] width 24 height 15
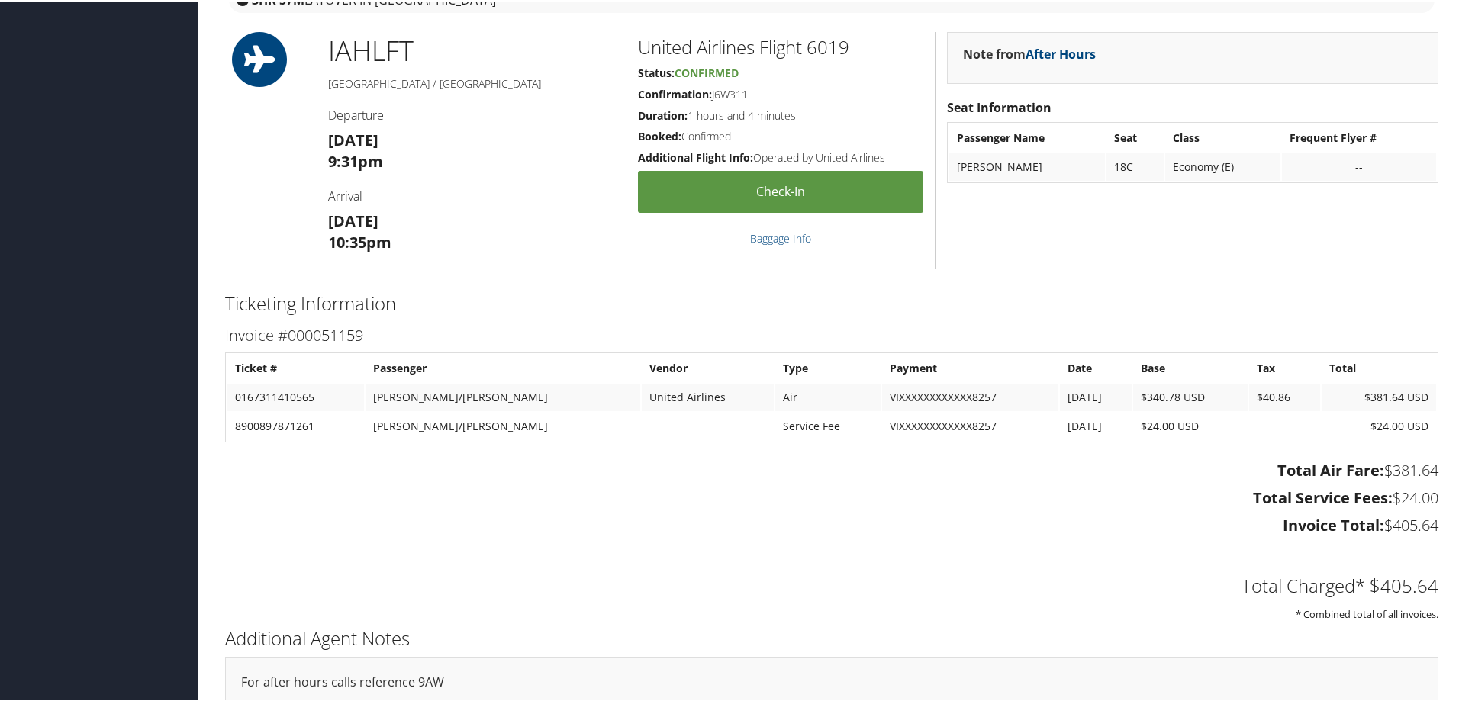
scroll to position [817, 0]
